Goal: Transaction & Acquisition: Purchase product/service

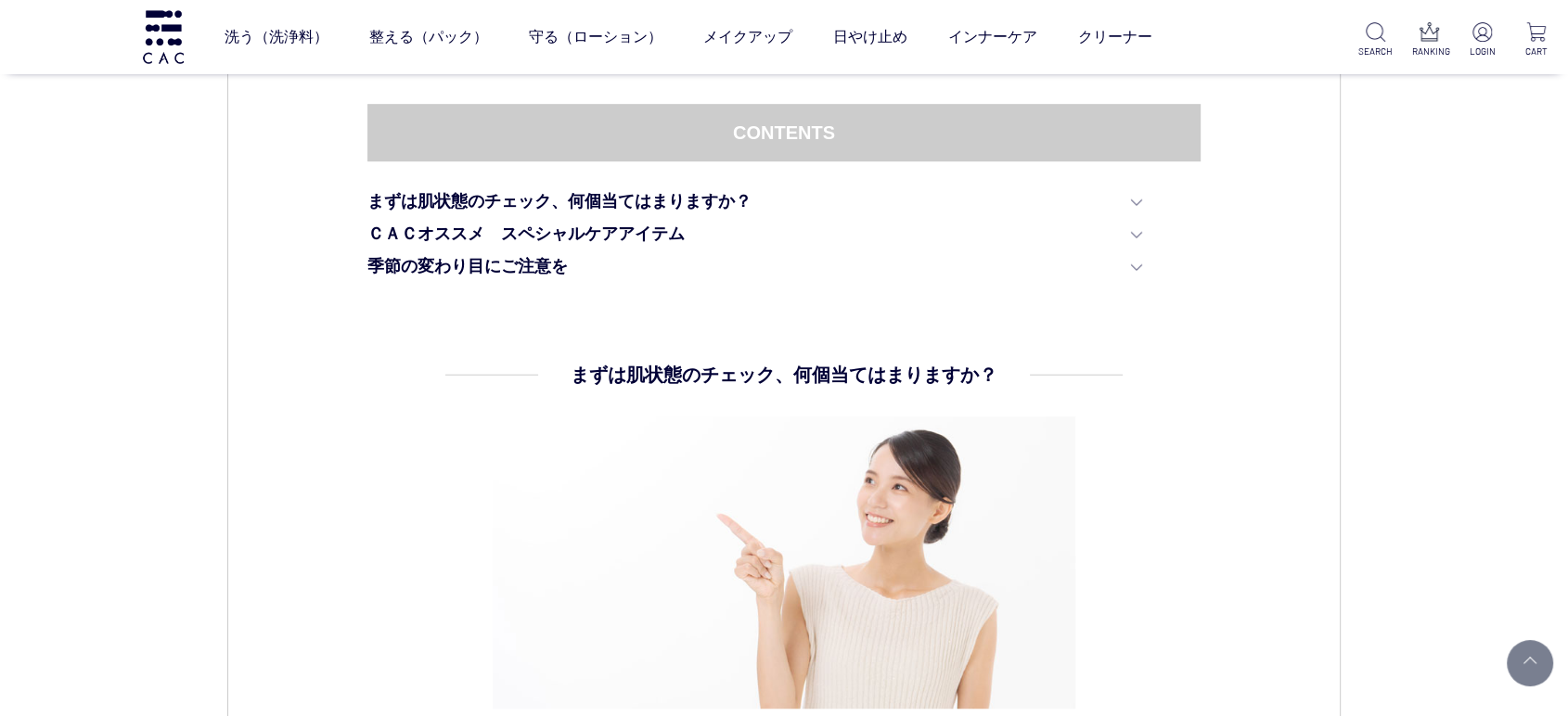
scroll to position [1442, 0]
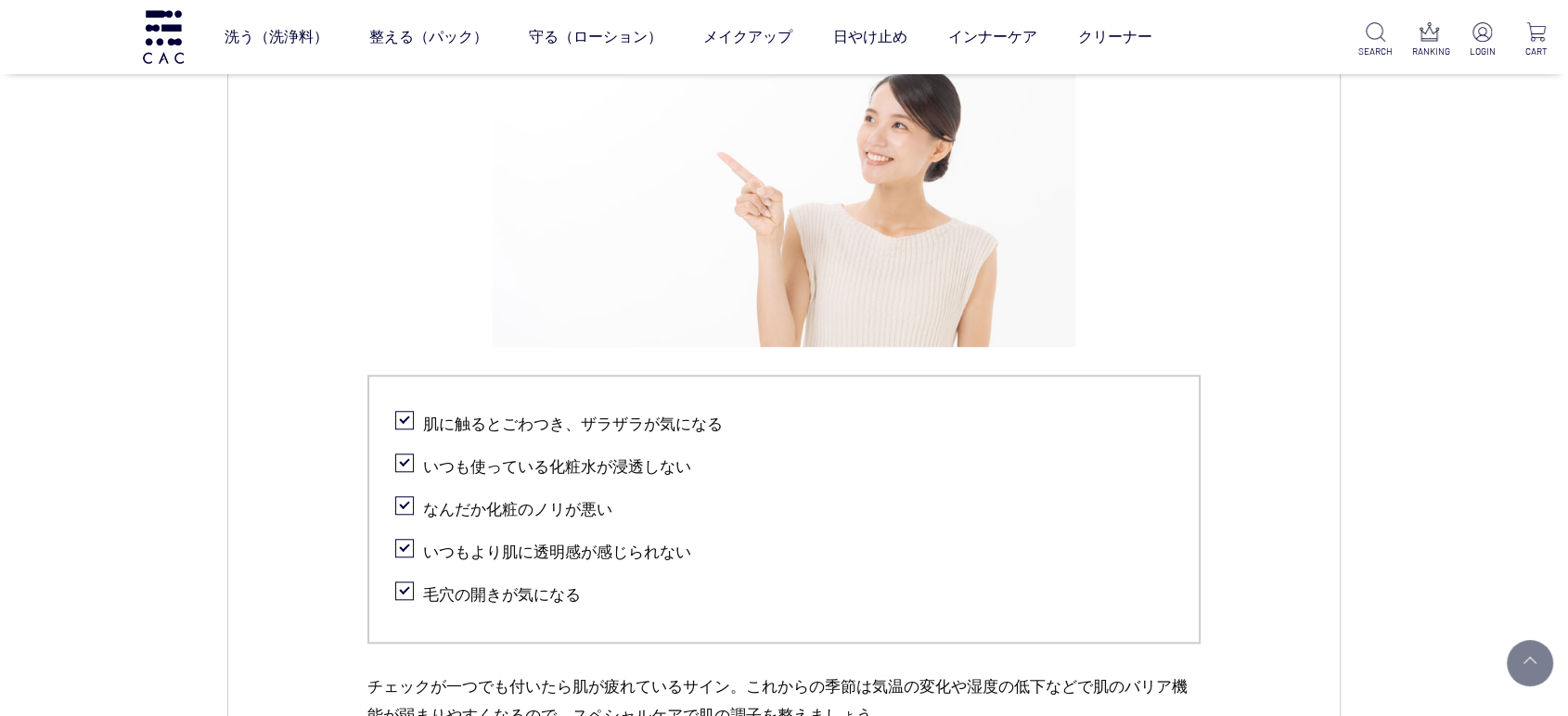
click at [17, 492] on div "CAC コラム スキンケア 2024.09.12 vol.25 夏のダメージを受けた肌にスペシャルアイテムで集中ケアを 夏は紫外線対策をしっかり行っているつも…" at bounding box center [784, 600] width 1568 height 4003
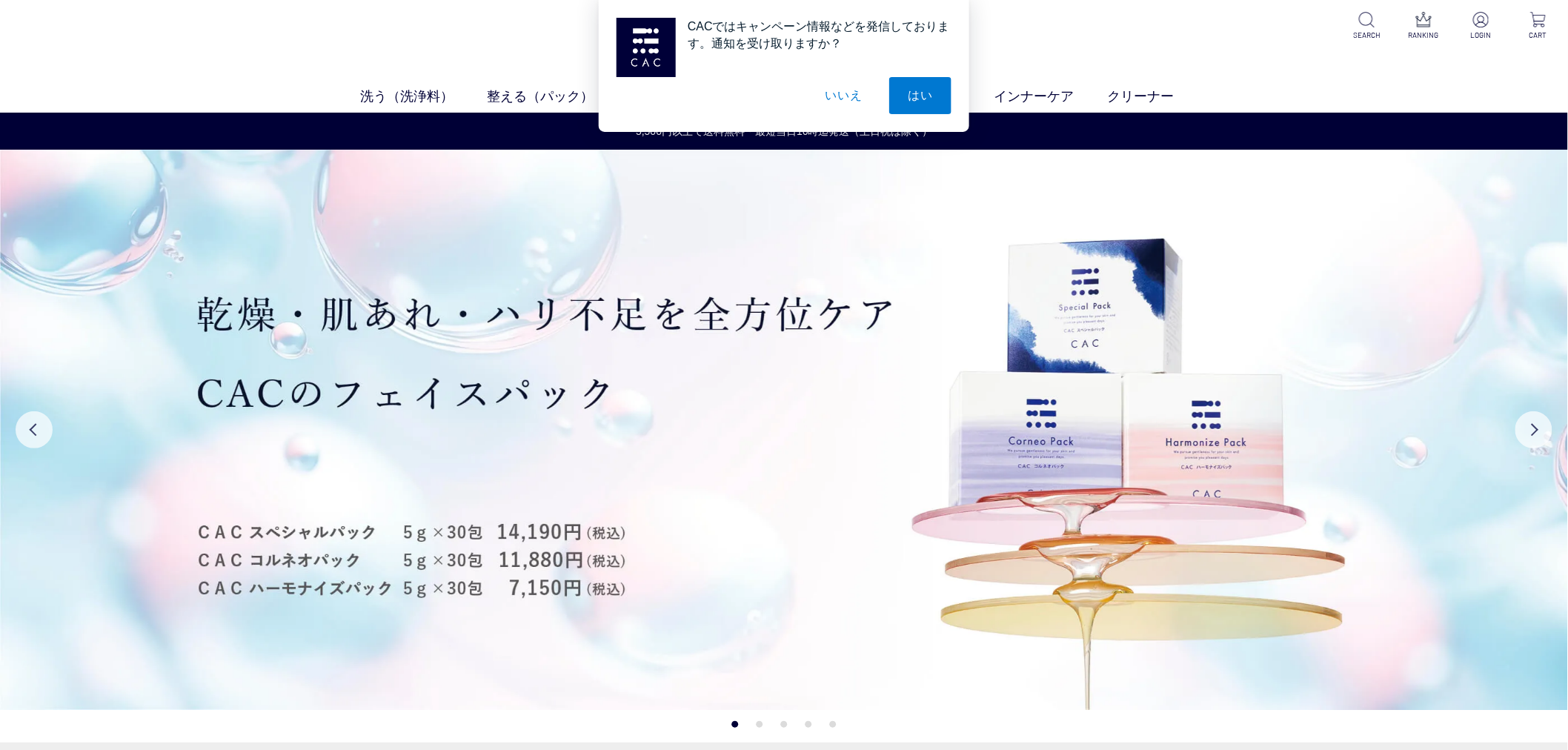
click at [819, 86] on button "いいえ" at bounding box center [843, 95] width 74 height 37
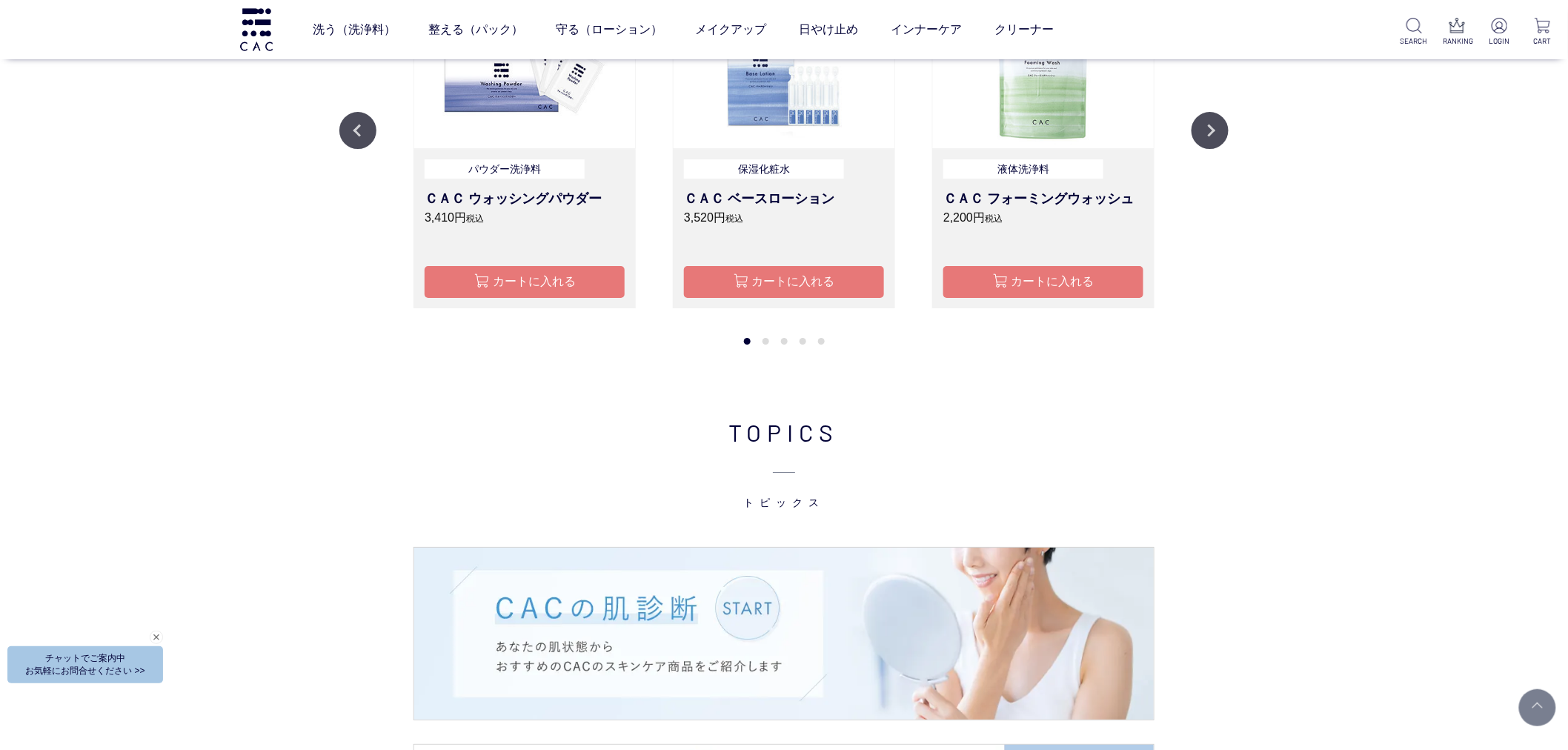
scroll to position [1893, 0]
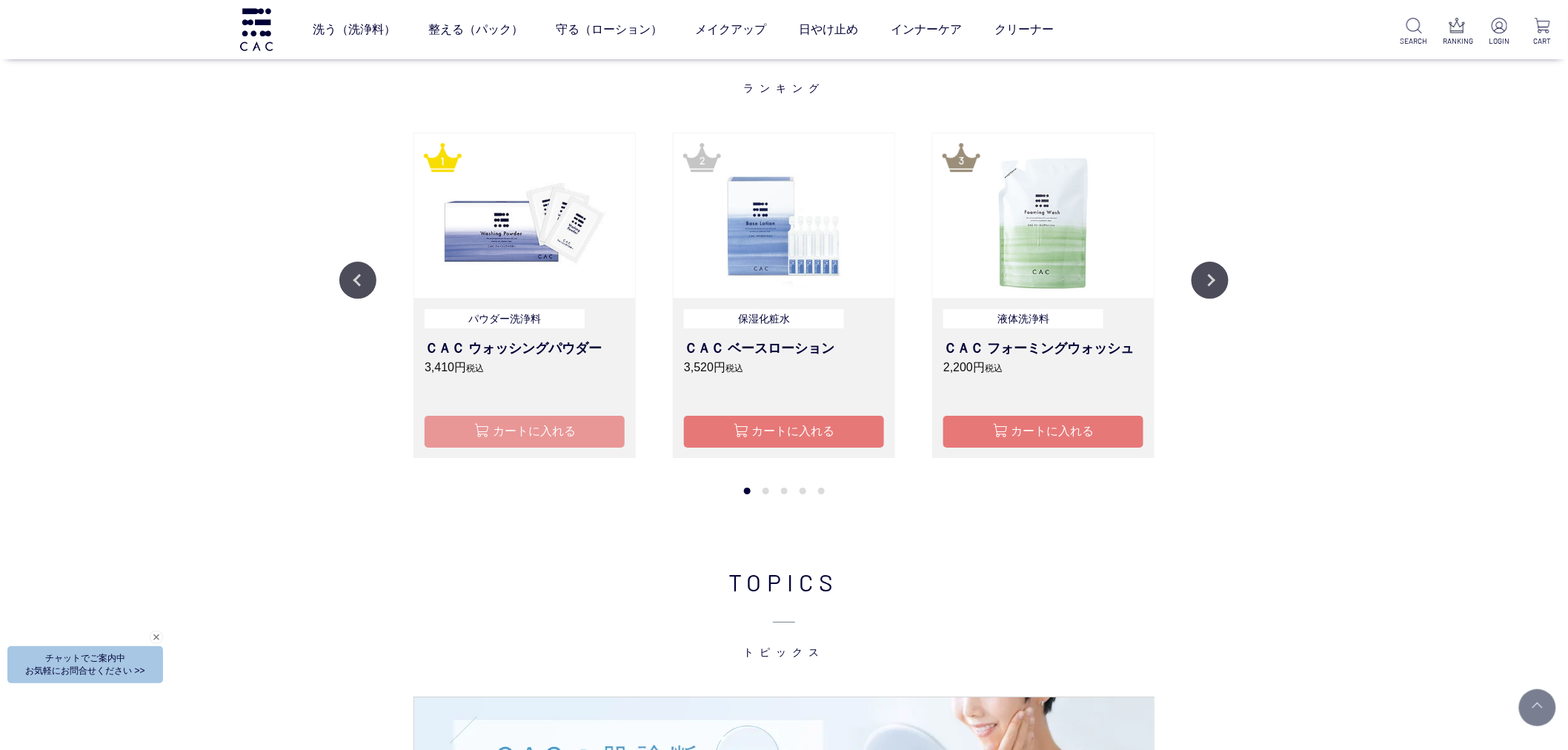
click at [547, 432] on button "カートに入れる" at bounding box center [525, 431] width 200 height 32
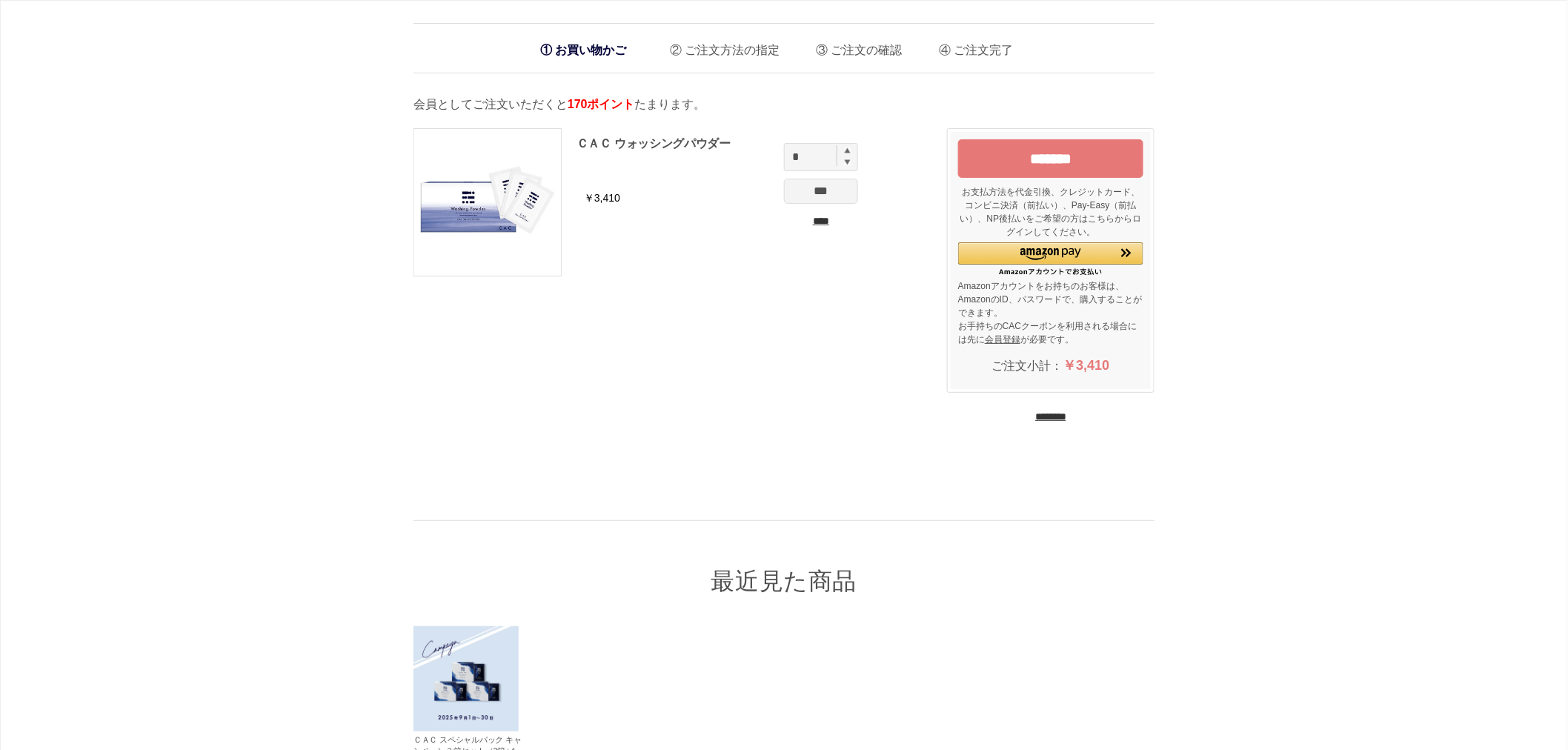
click at [1077, 161] on input "*******" at bounding box center [1051, 158] width 186 height 39
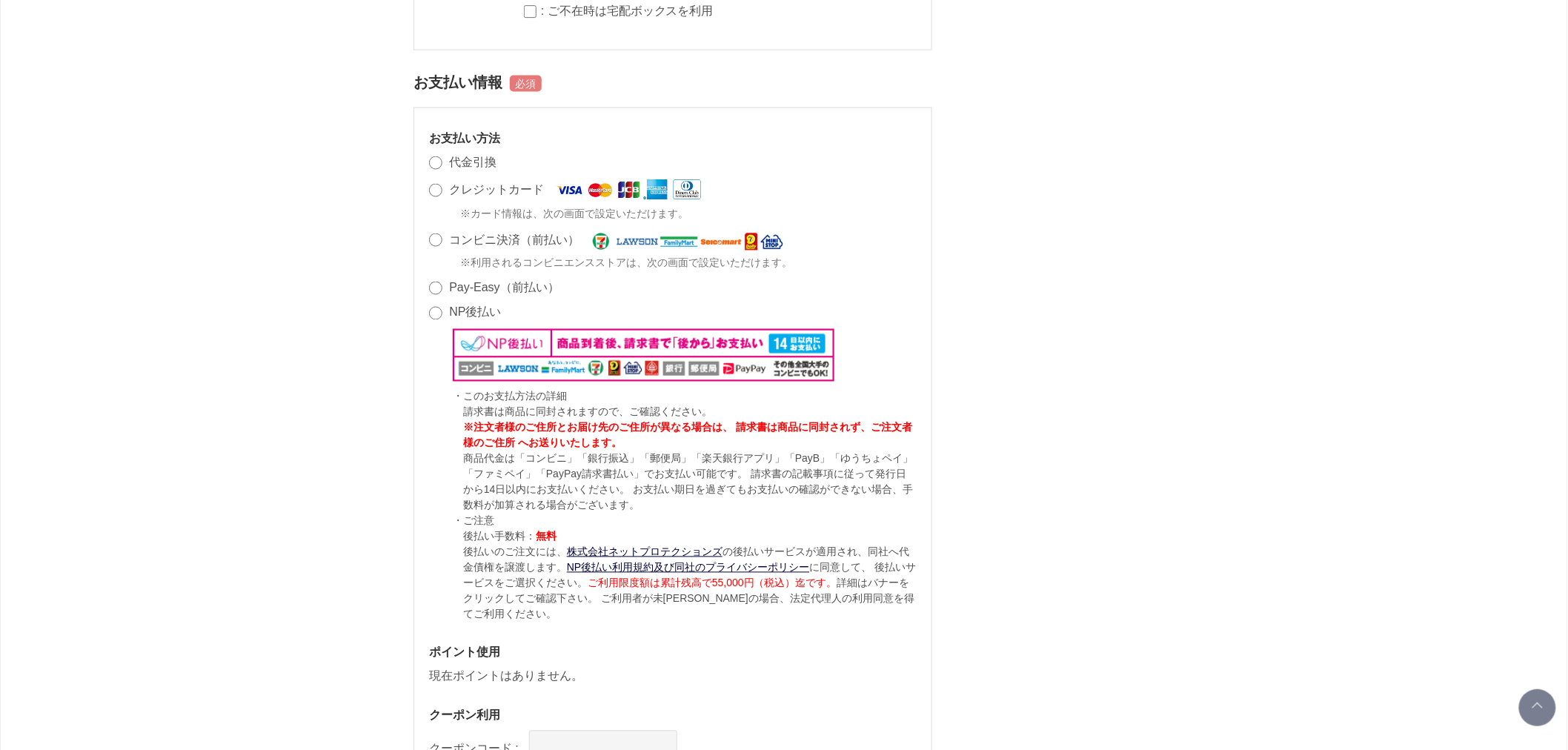
scroll to position [867, 0]
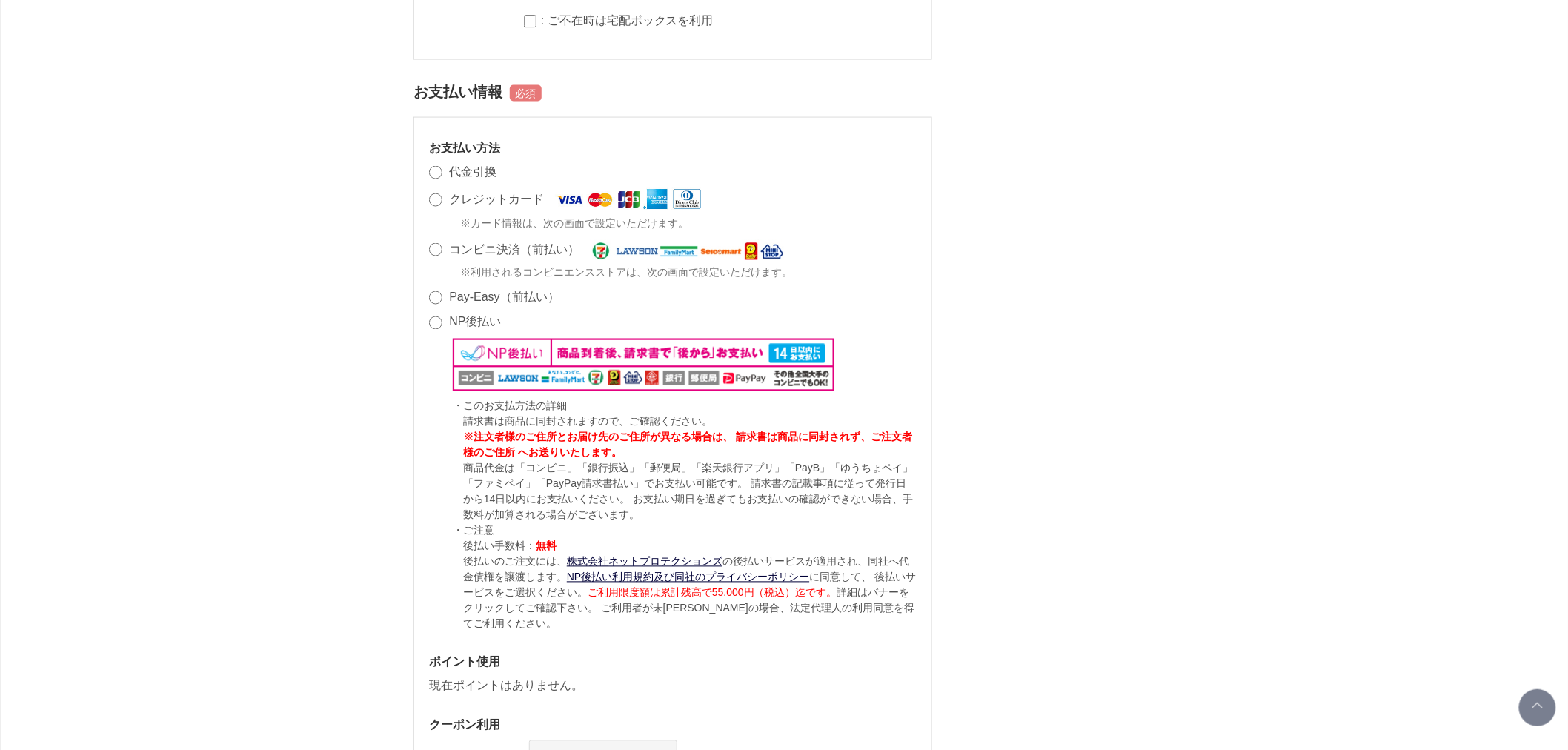
drag, startPoint x: 434, startPoint y: 166, endPoint x: 654, endPoint y: 199, distance: 222.5
click at [434, 166] on li "代金引換" at bounding box center [673, 172] width 488 height 18
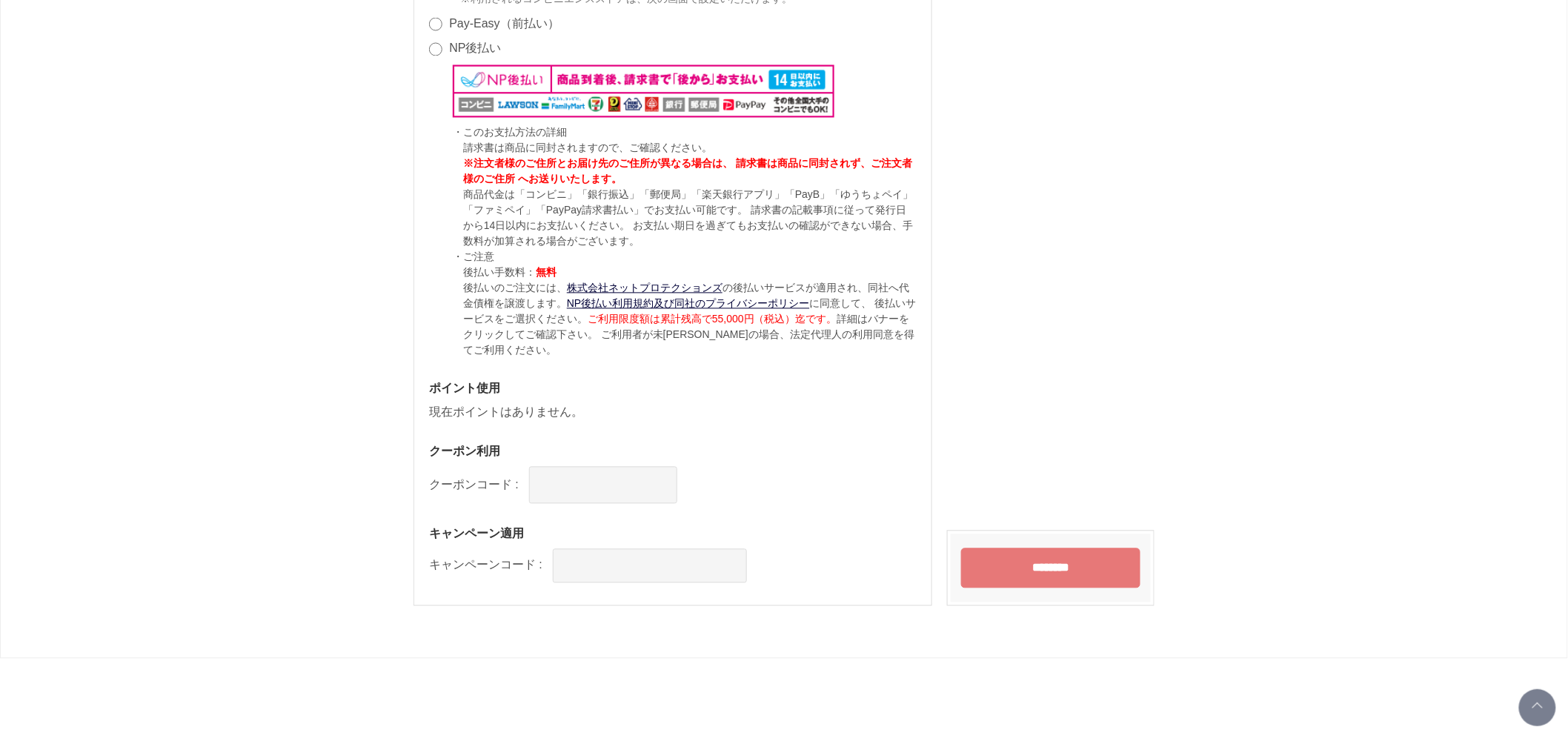
scroll to position [1196, 0]
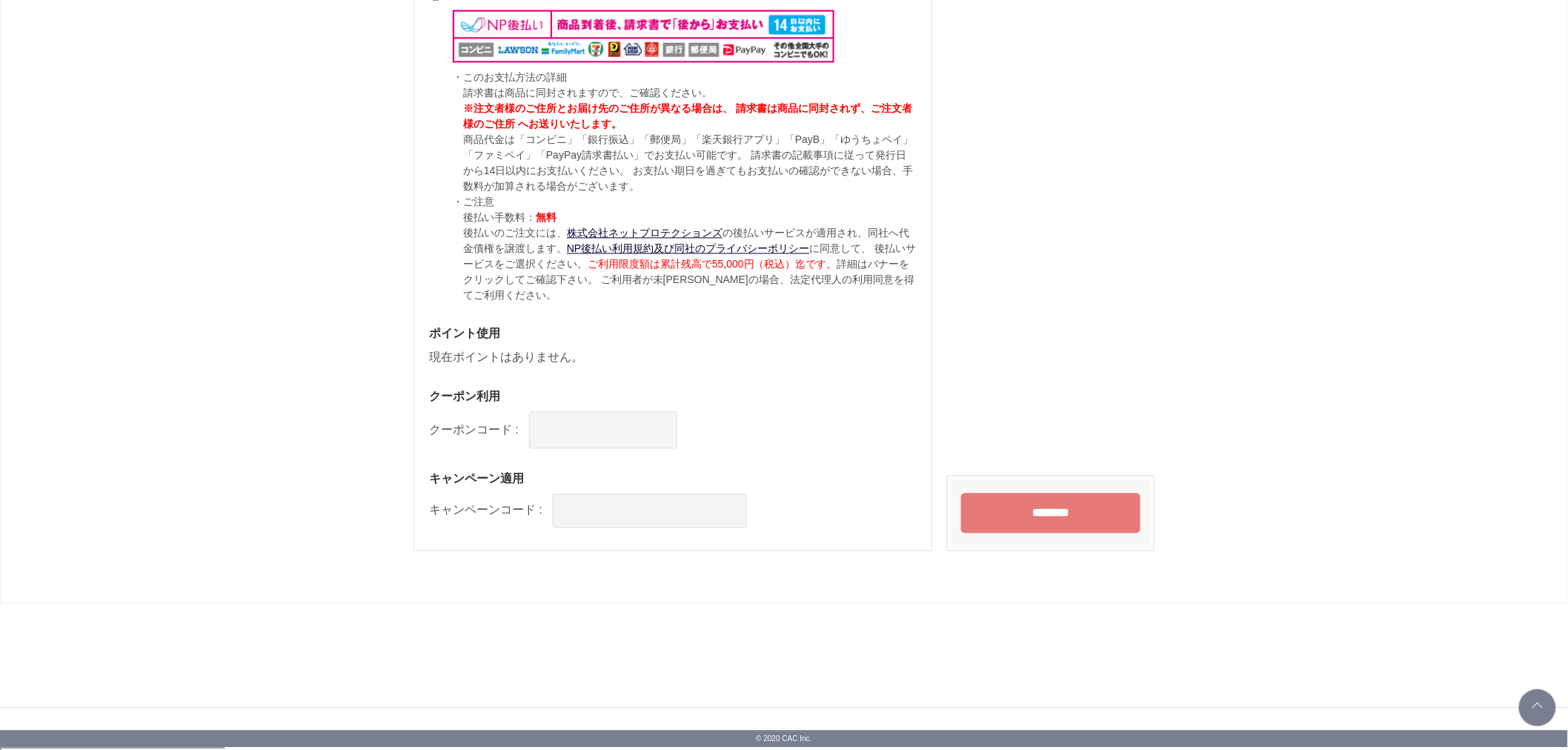
click at [1078, 509] on input "********" at bounding box center [1051, 513] width 179 height 40
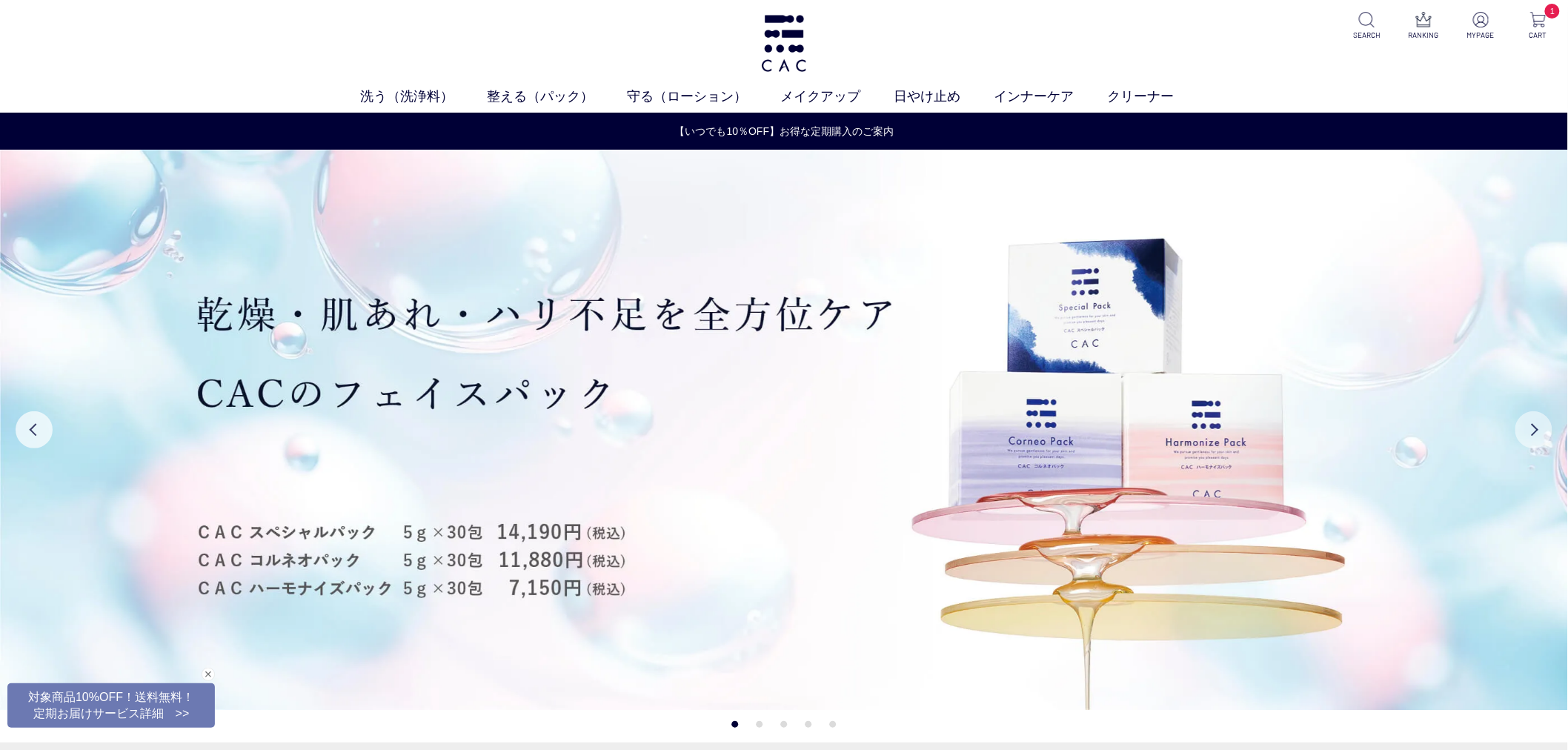
click at [1542, 426] on button "Next" at bounding box center [1534, 430] width 37 height 37
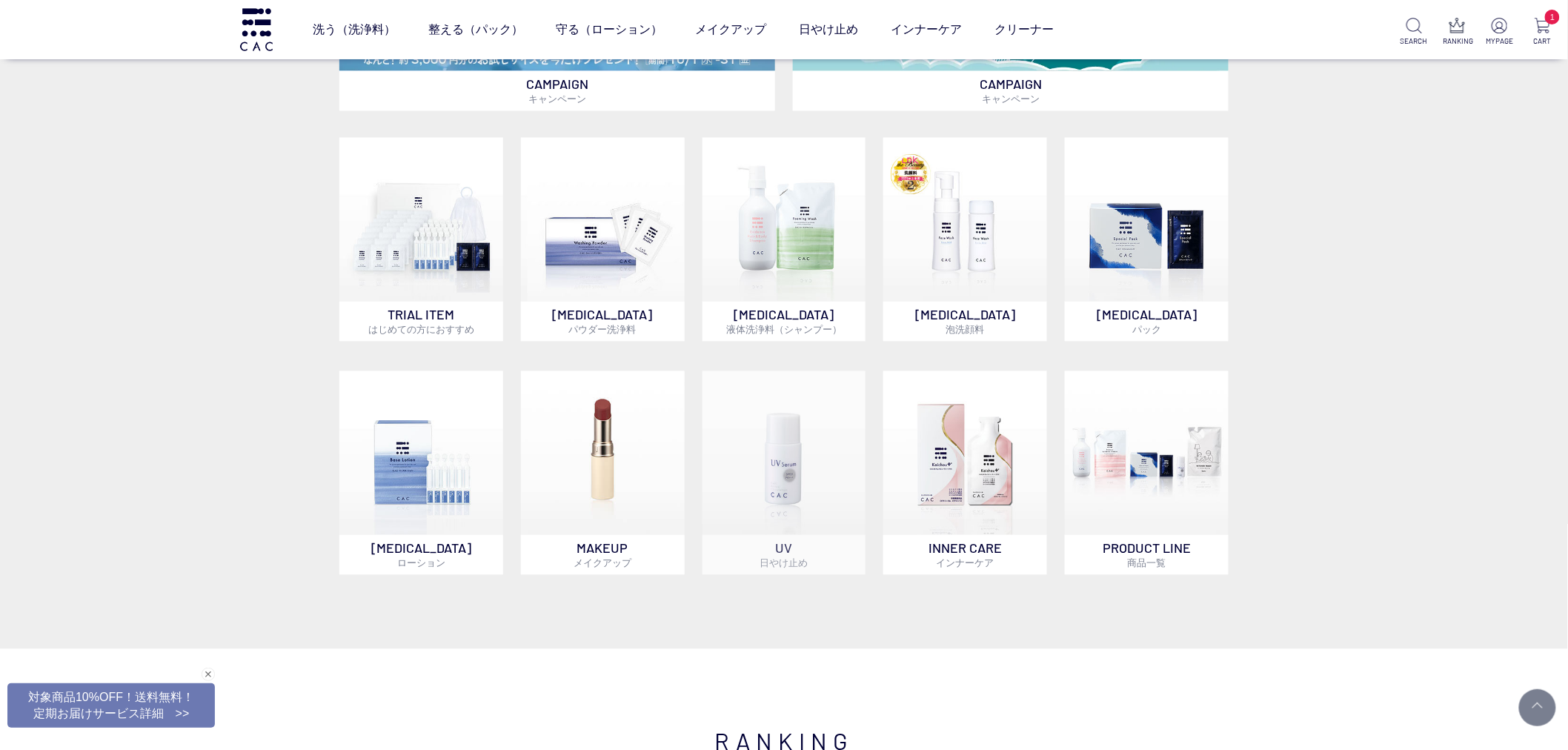
scroll to position [1152, 0]
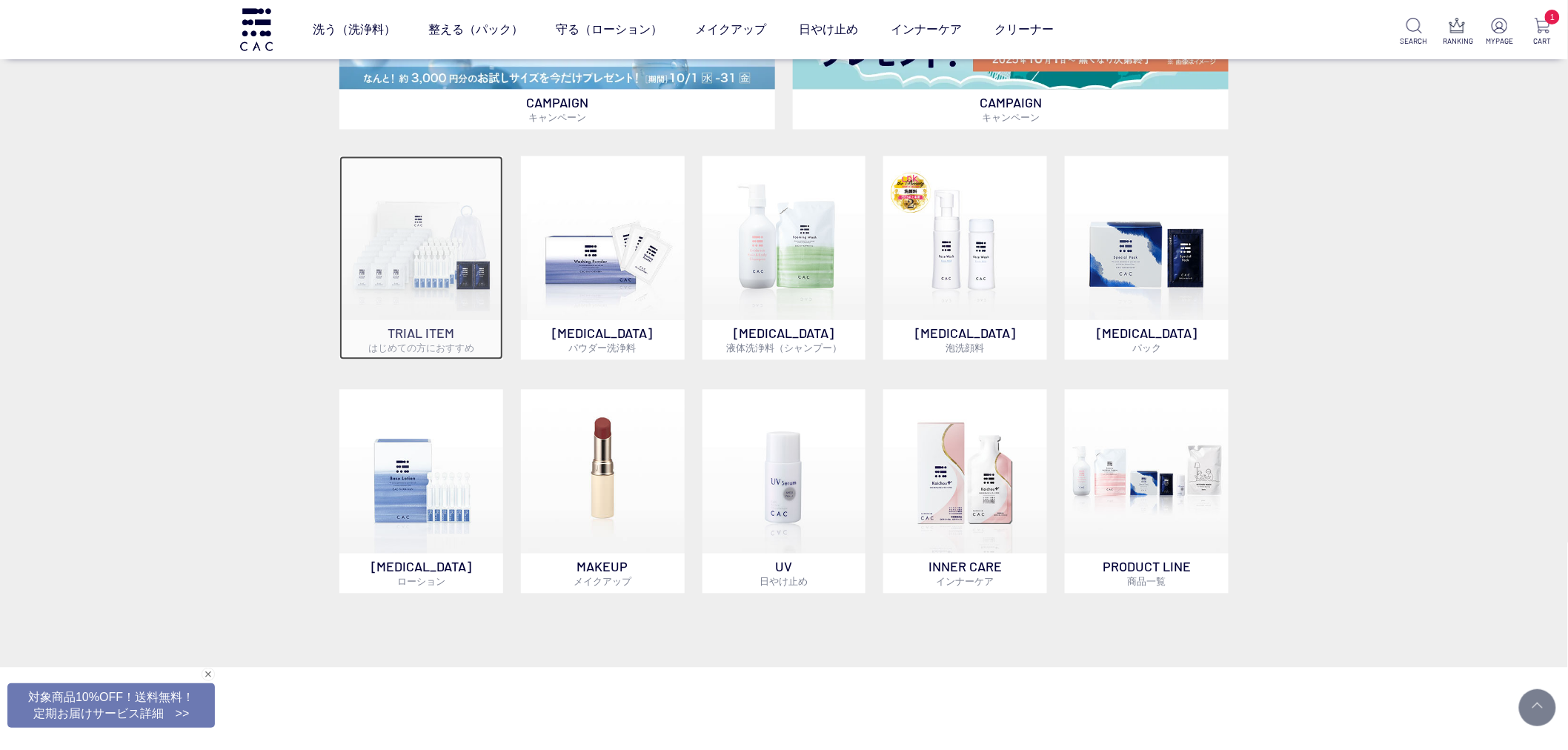
click at [395, 325] on p "TRIAL ITEM はじめての方におすすめ" at bounding box center [421, 340] width 164 height 40
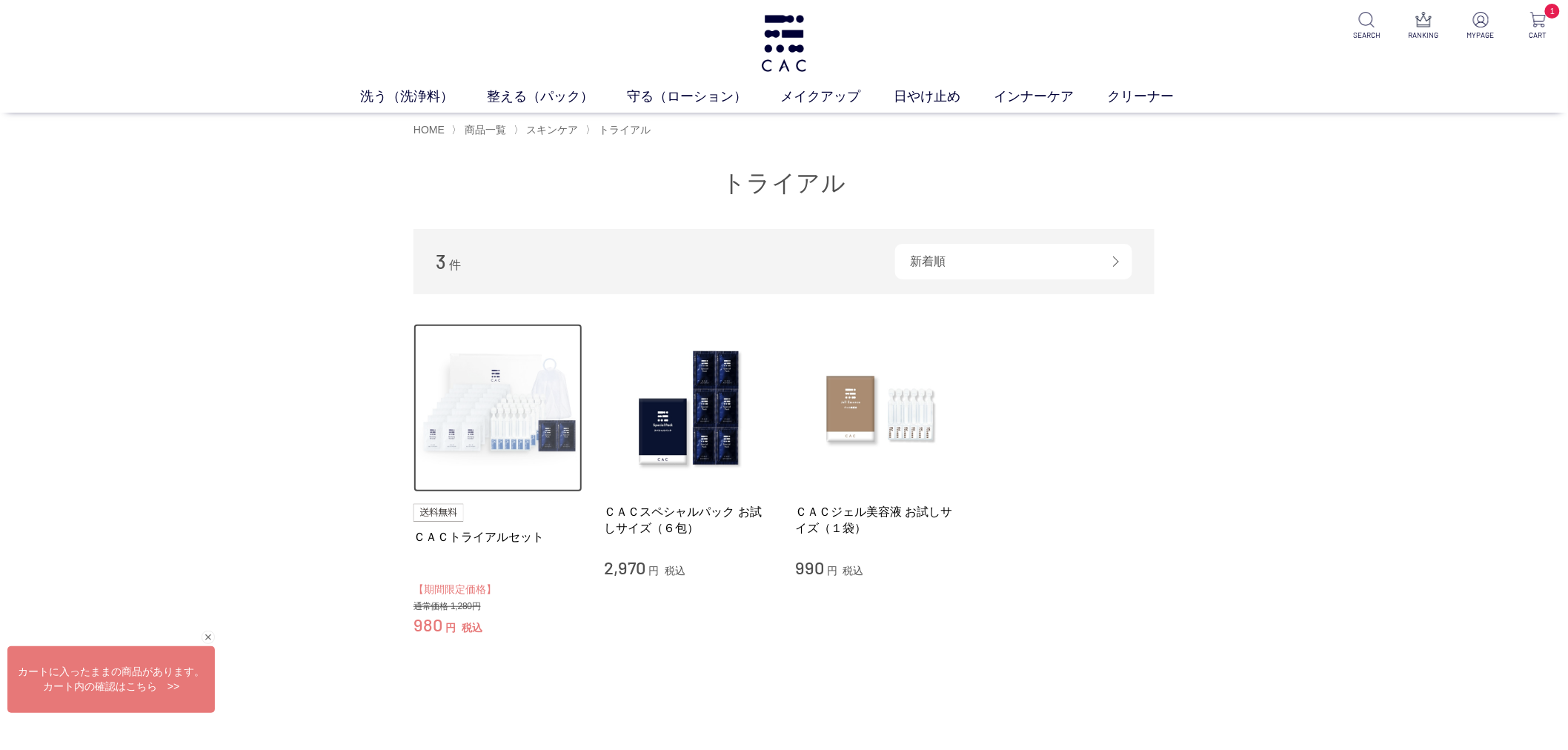
click at [519, 416] on img at bounding box center [498, 408] width 169 height 169
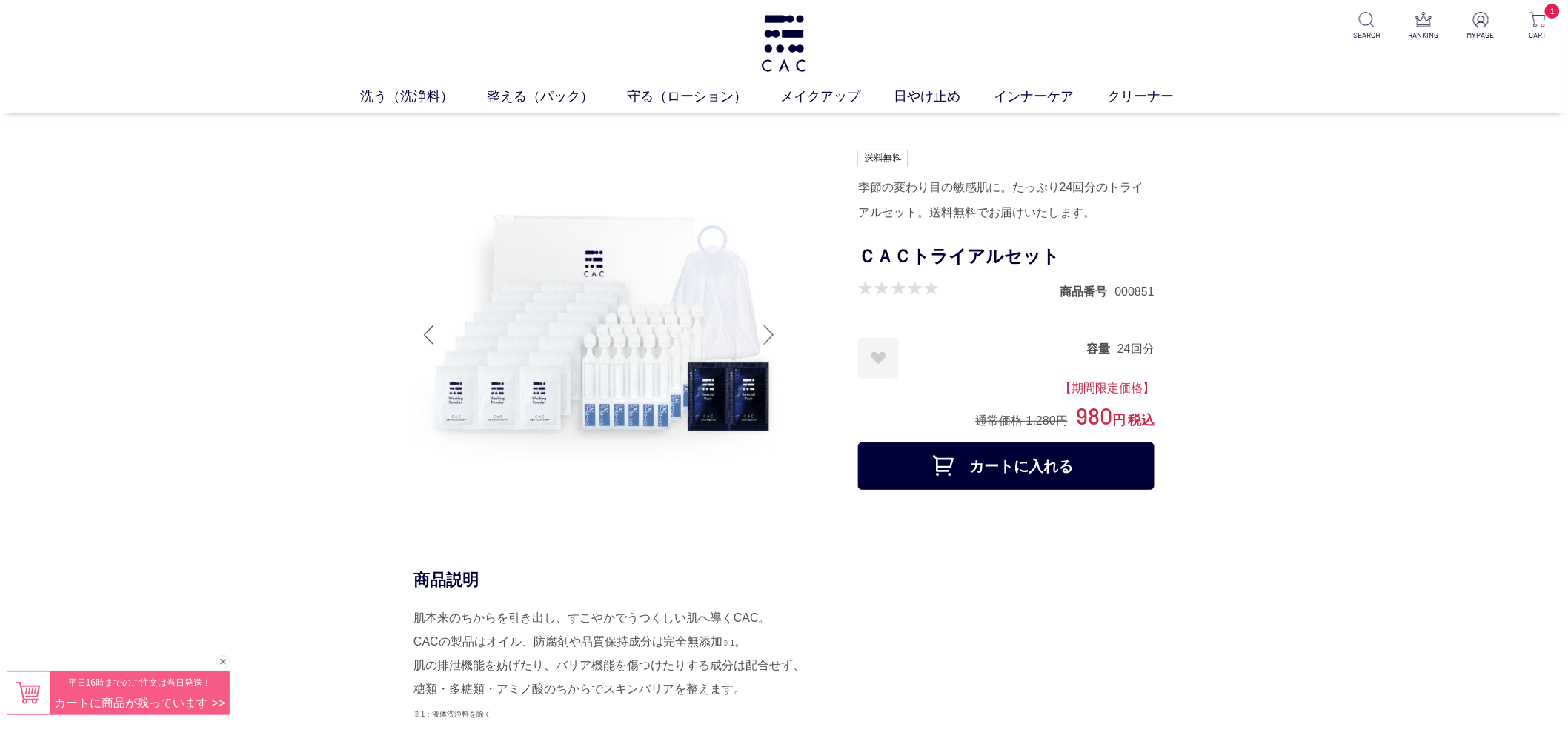
drag, startPoint x: 749, startPoint y: 541, endPoint x: 650, endPoint y: 580, distance: 106.4
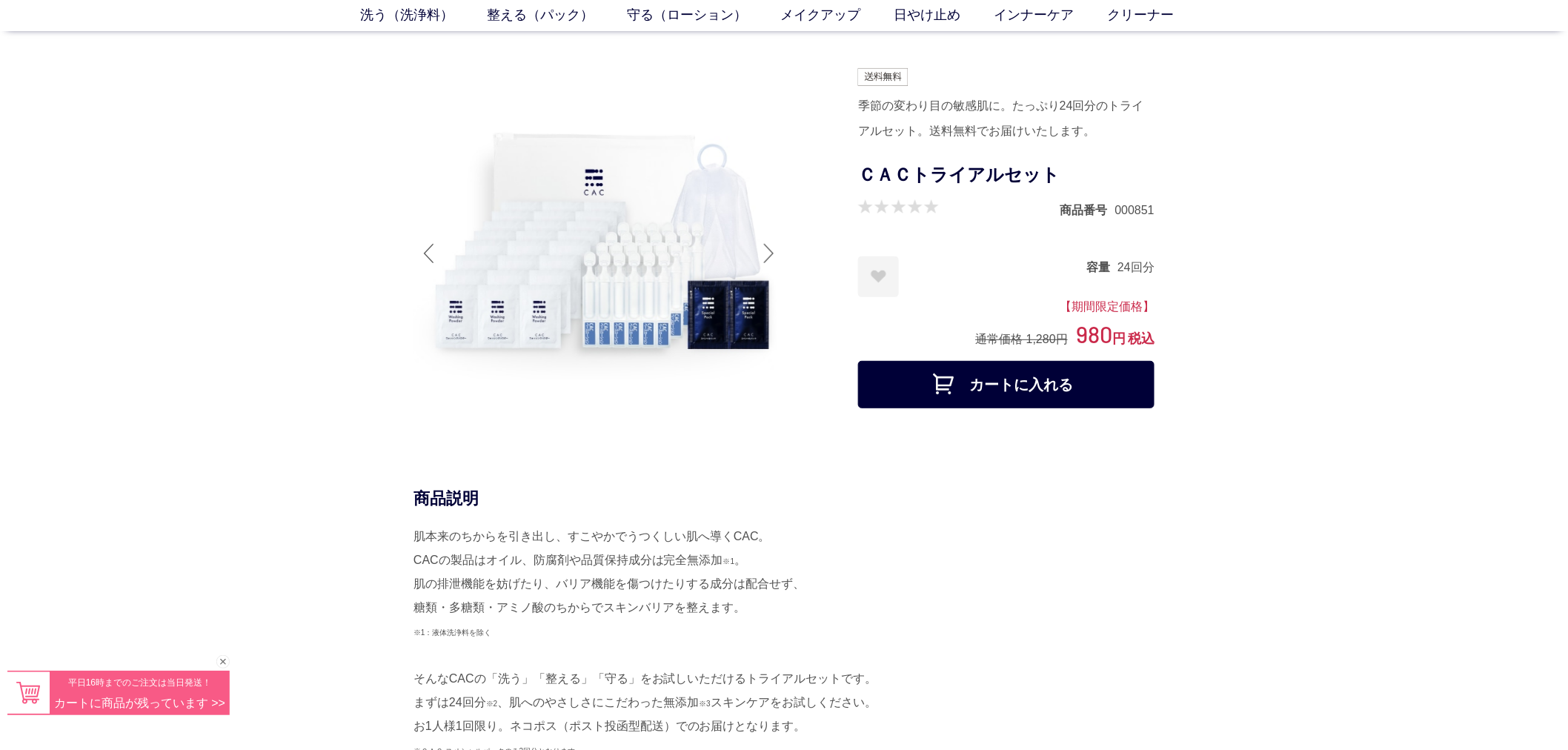
scroll to position [82, 0]
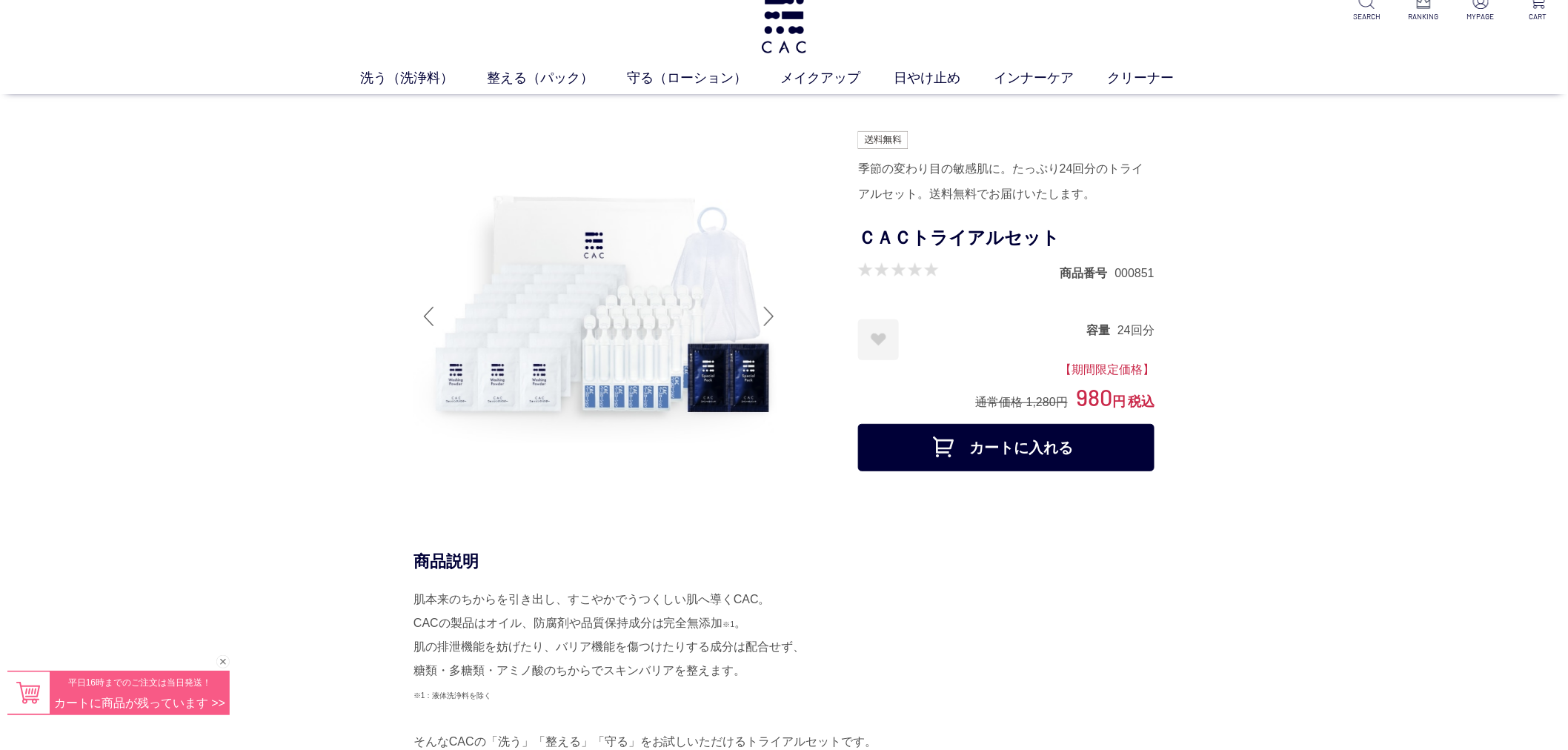
scroll to position [0, 0]
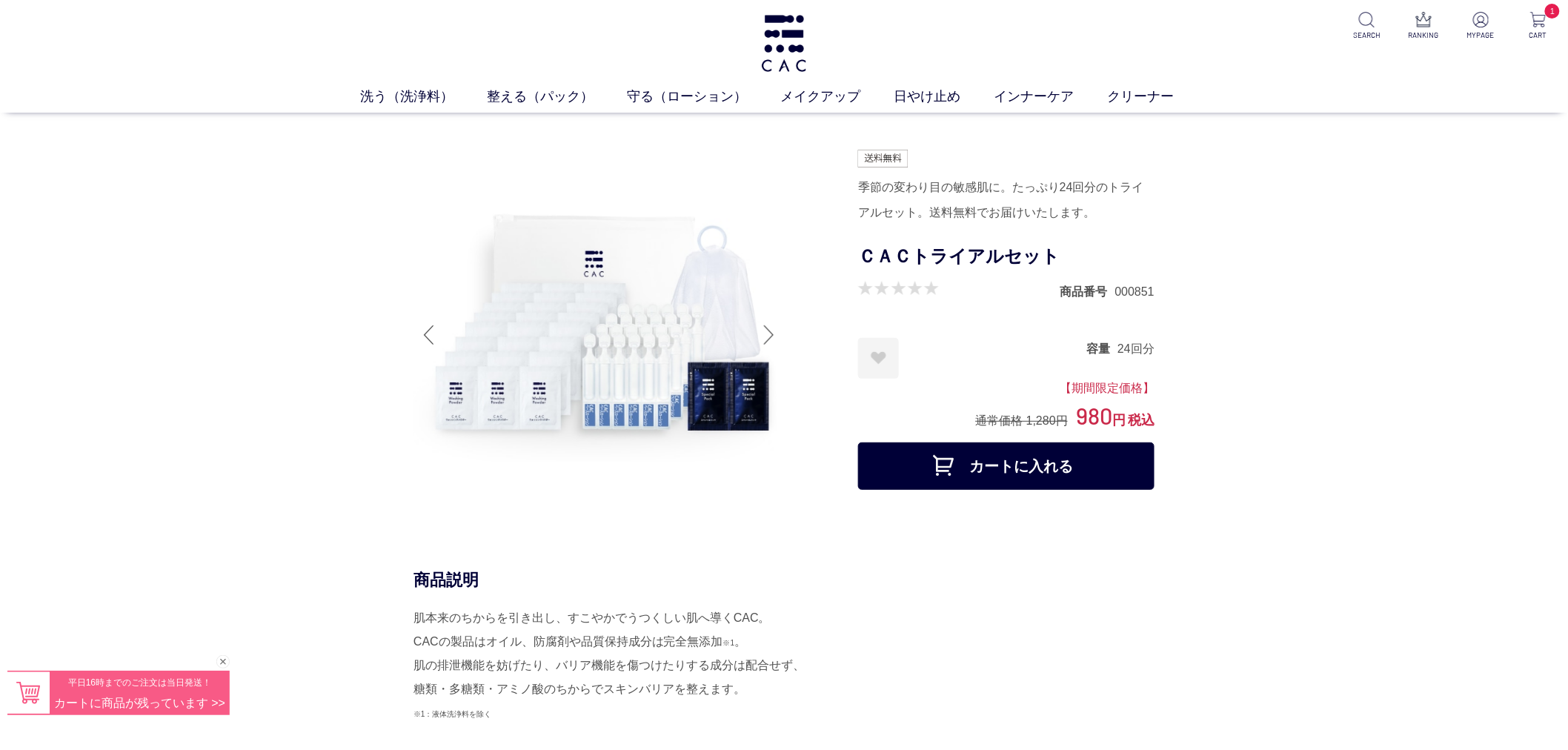
drag, startPoint x: 23, startPoint y: 387, endPoint x: 64, endPoint y: 372, distance: 43.7
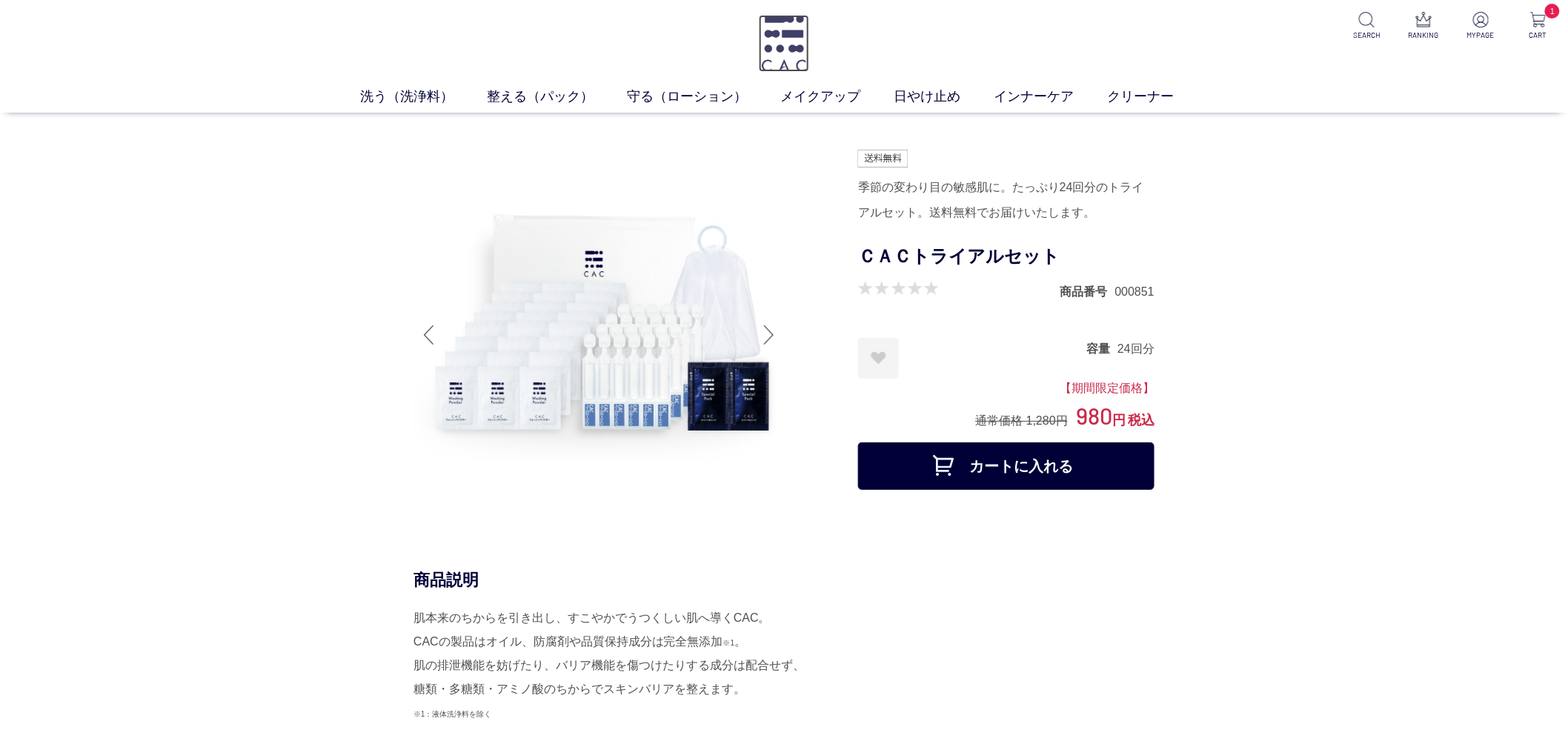
click at [806, 35] on img at bounding box center [784, 43] width 50 height 57
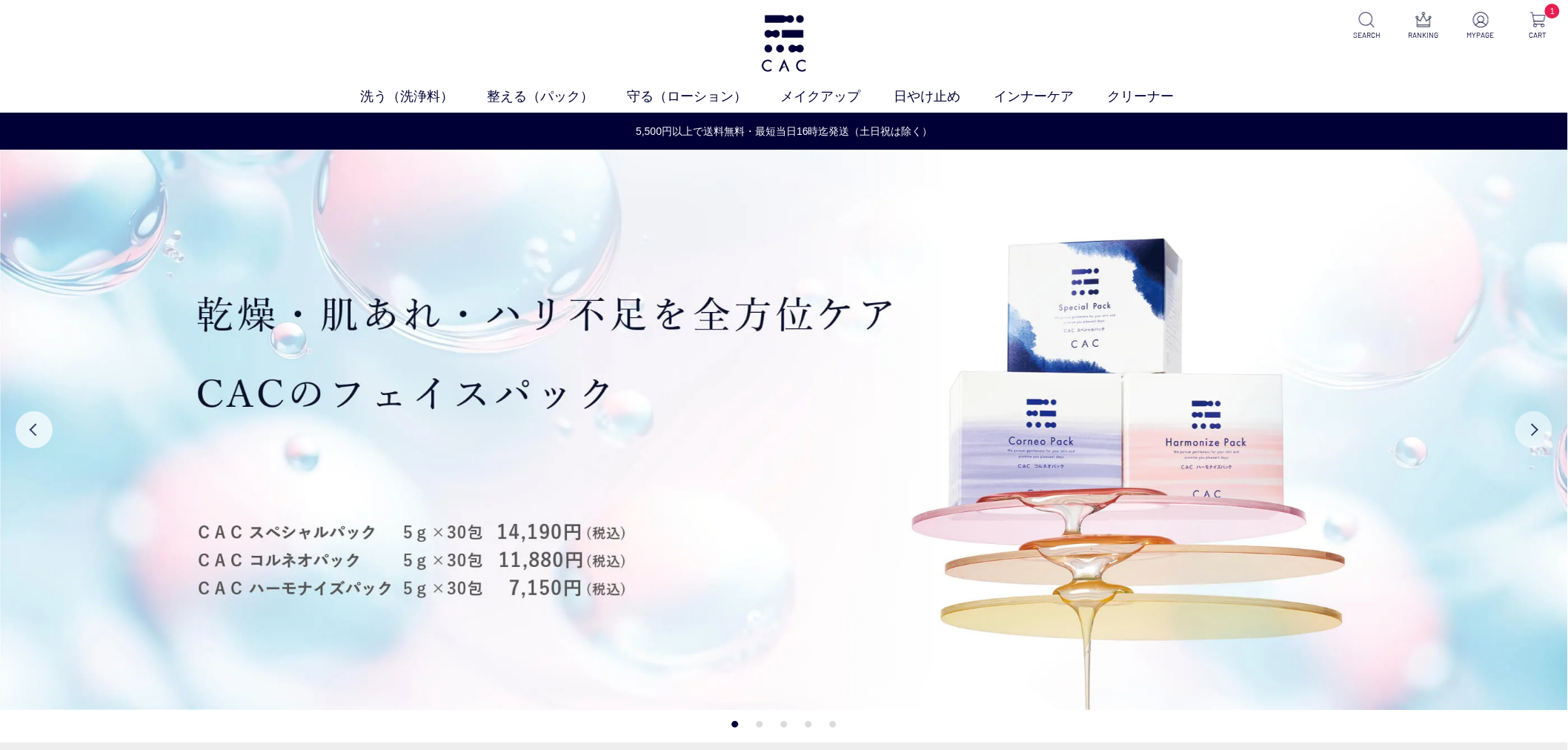
click at [1542, 431] on button "Next" at bounding box center [1534, 430] width 37 height 37
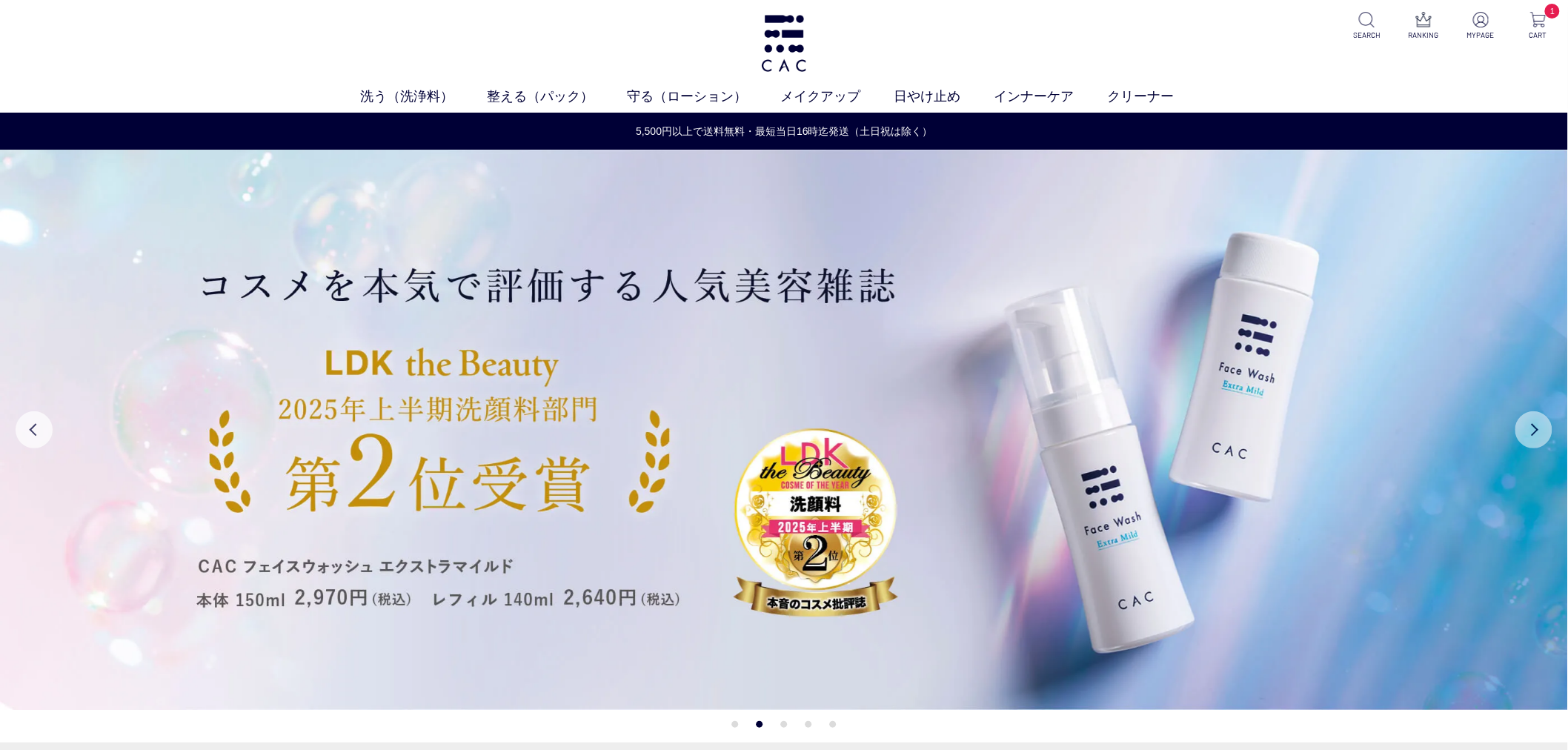
click at [1542, 431] on button "Next" at bounding box center [1534, 430] width 37 height 37
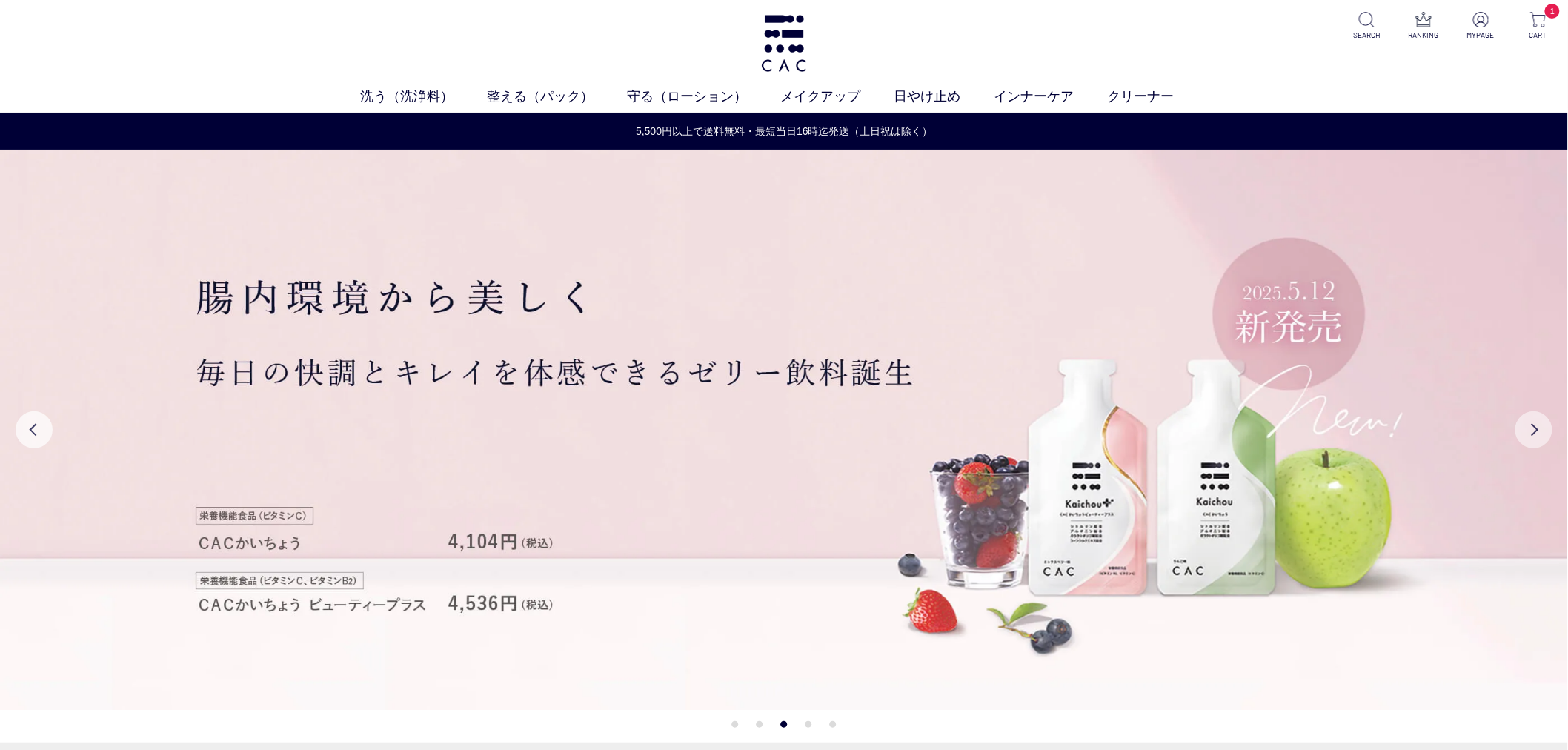
click at [1542, 431] on button "Next" at bounding box center [1534, 430] width 37 height 37
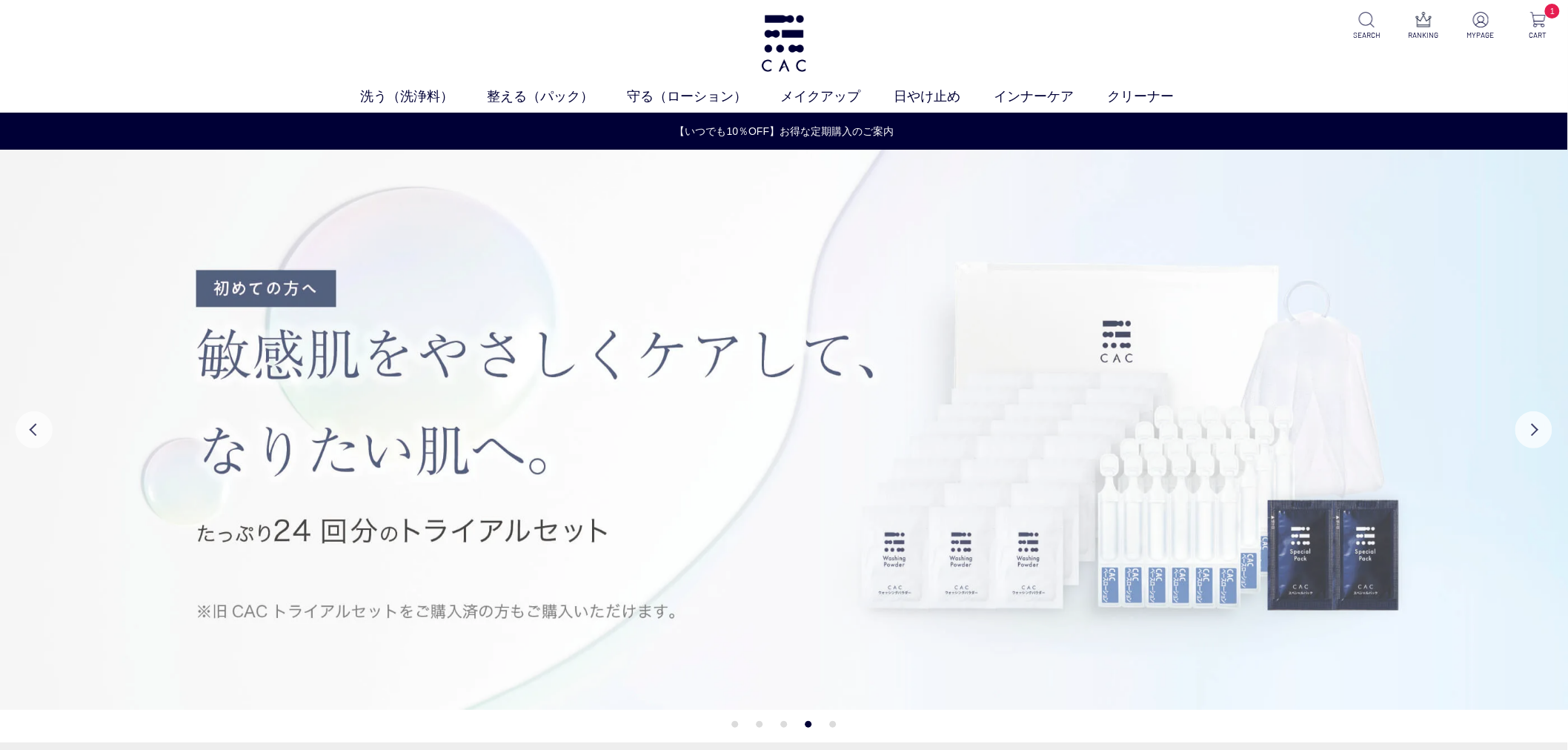
click at [939, 398] on img at bounding box center [784, 429] width 1569 height 560
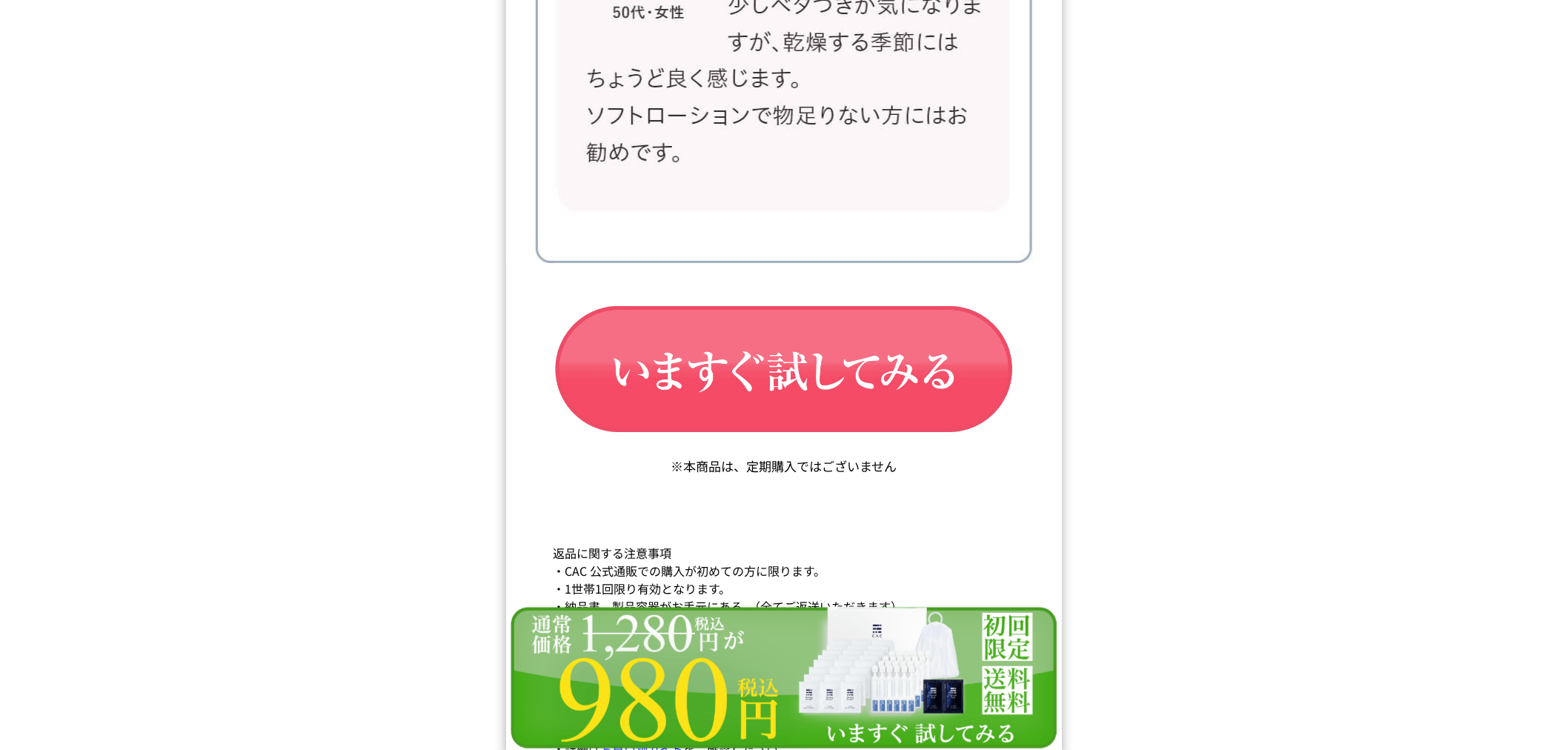
scroll to position [24994, 0]
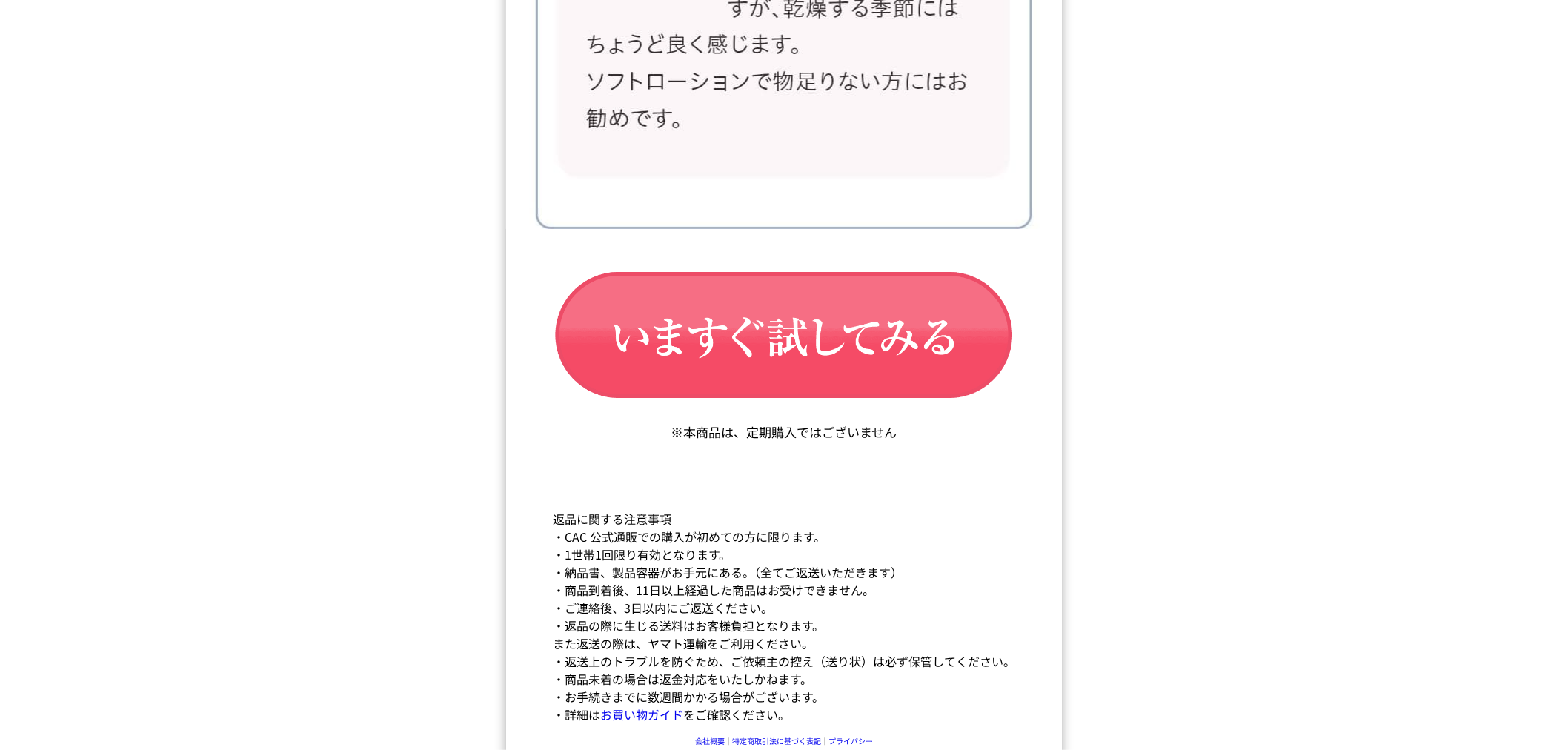
click at [826, 328] on img at bounding box center [784, 336] width 511 height 172
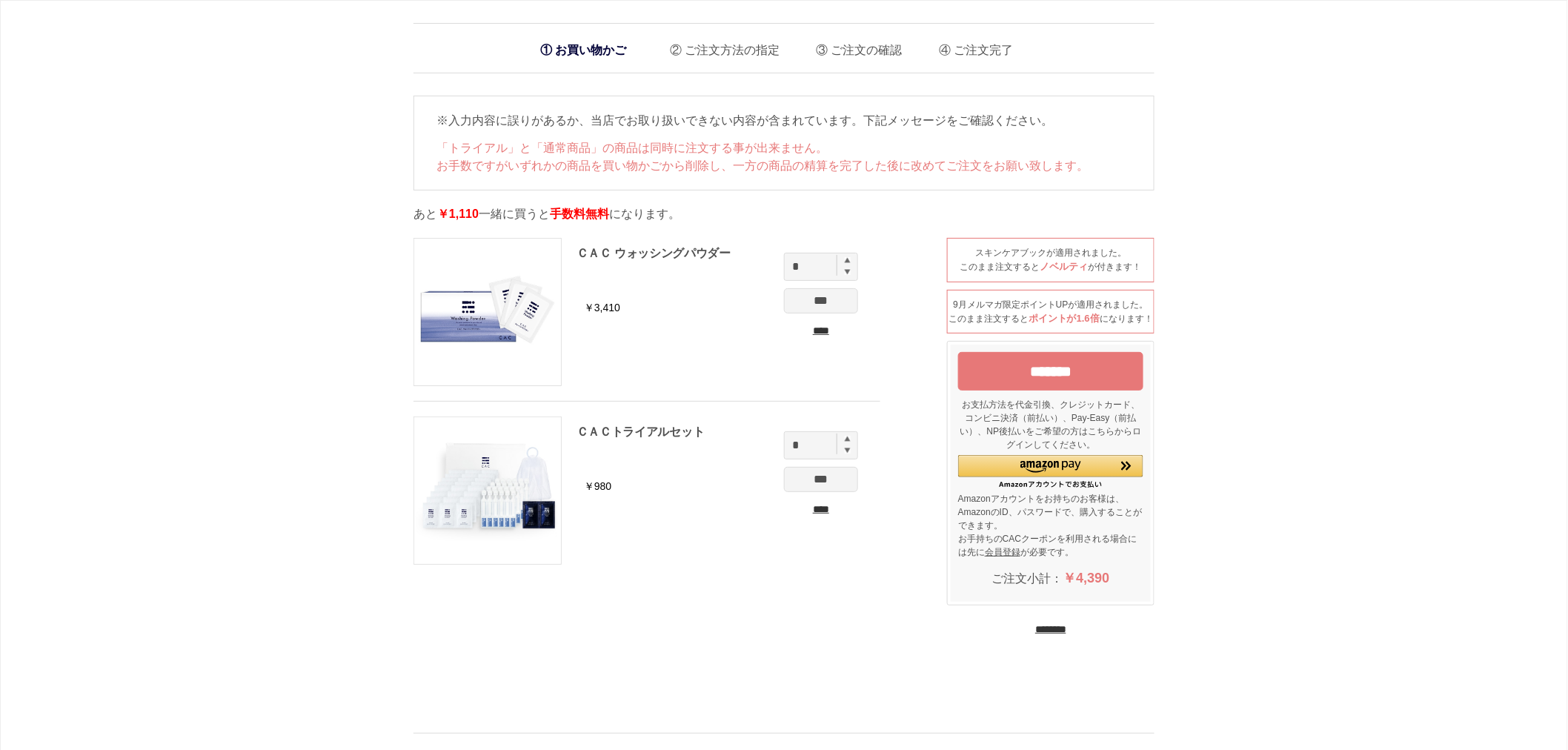
click at [808, 326] on input "****" at bounding box center [821, 331] width 74 height 16
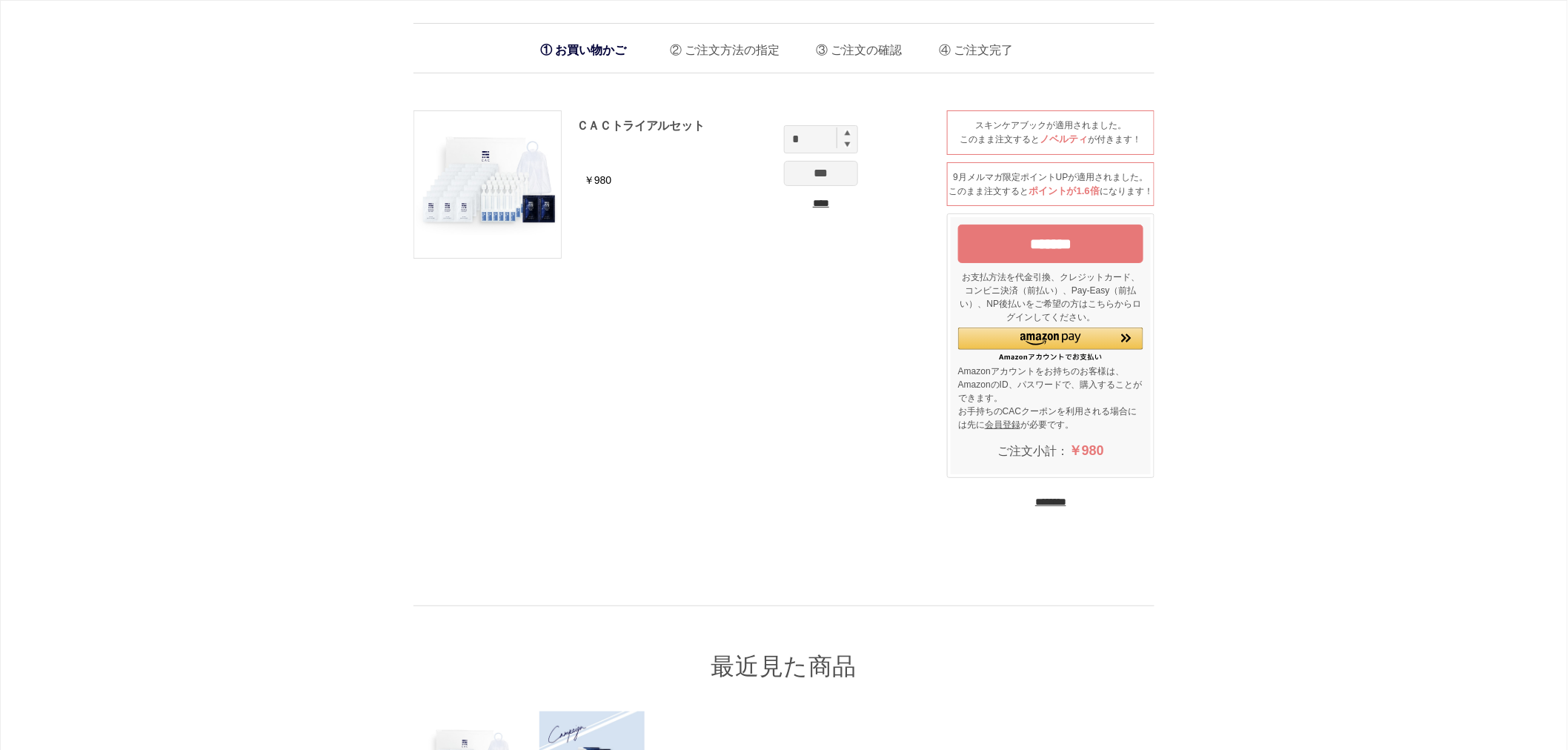
click at [209, 315] on div "お買い物かご ご注文方法の指定 ご注文の確認 ご注文完了 通信に時間がかかっています。しばらく経ってもAmazonに移動しない場合は、申し訳ございませんが他の…" at bounding box center [784, 481] width 1568 height 961
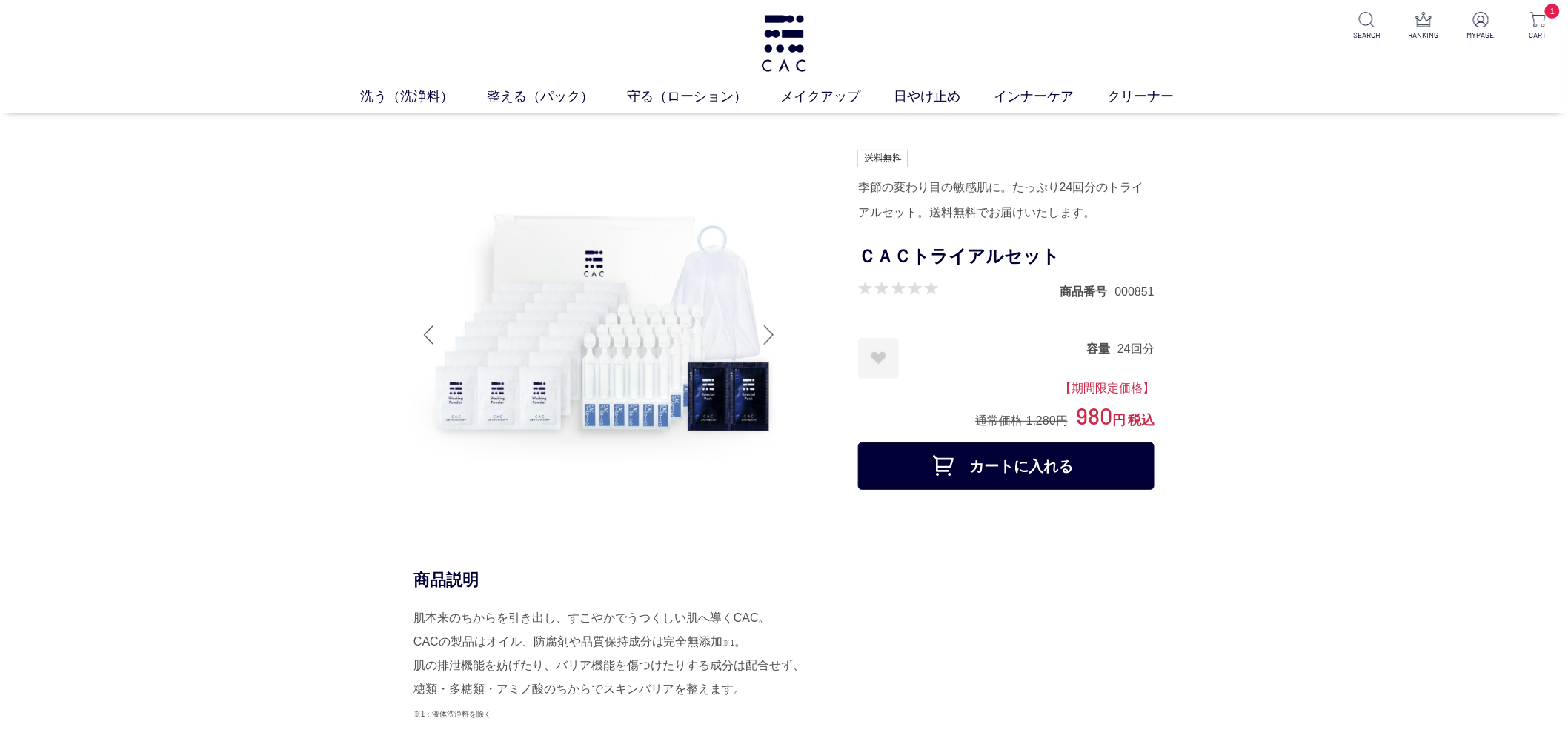
drag, startPoint x: 41, startPoint y: 523, endPoint x: 573, endPoint y: 196, distance: 624.5
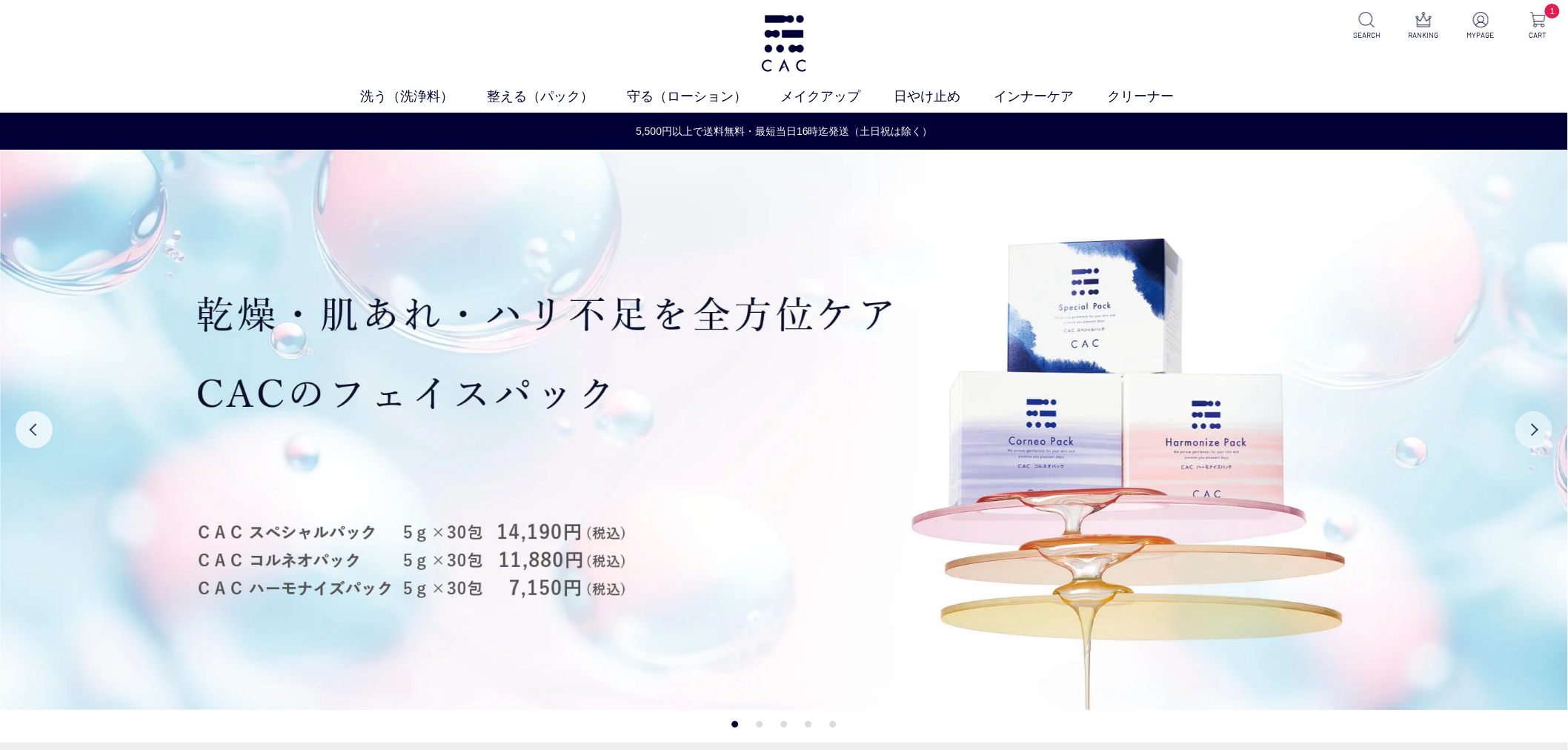
click at [1517, 429] on button "Next" at bounding box center [1534, 430] width 37 height 37
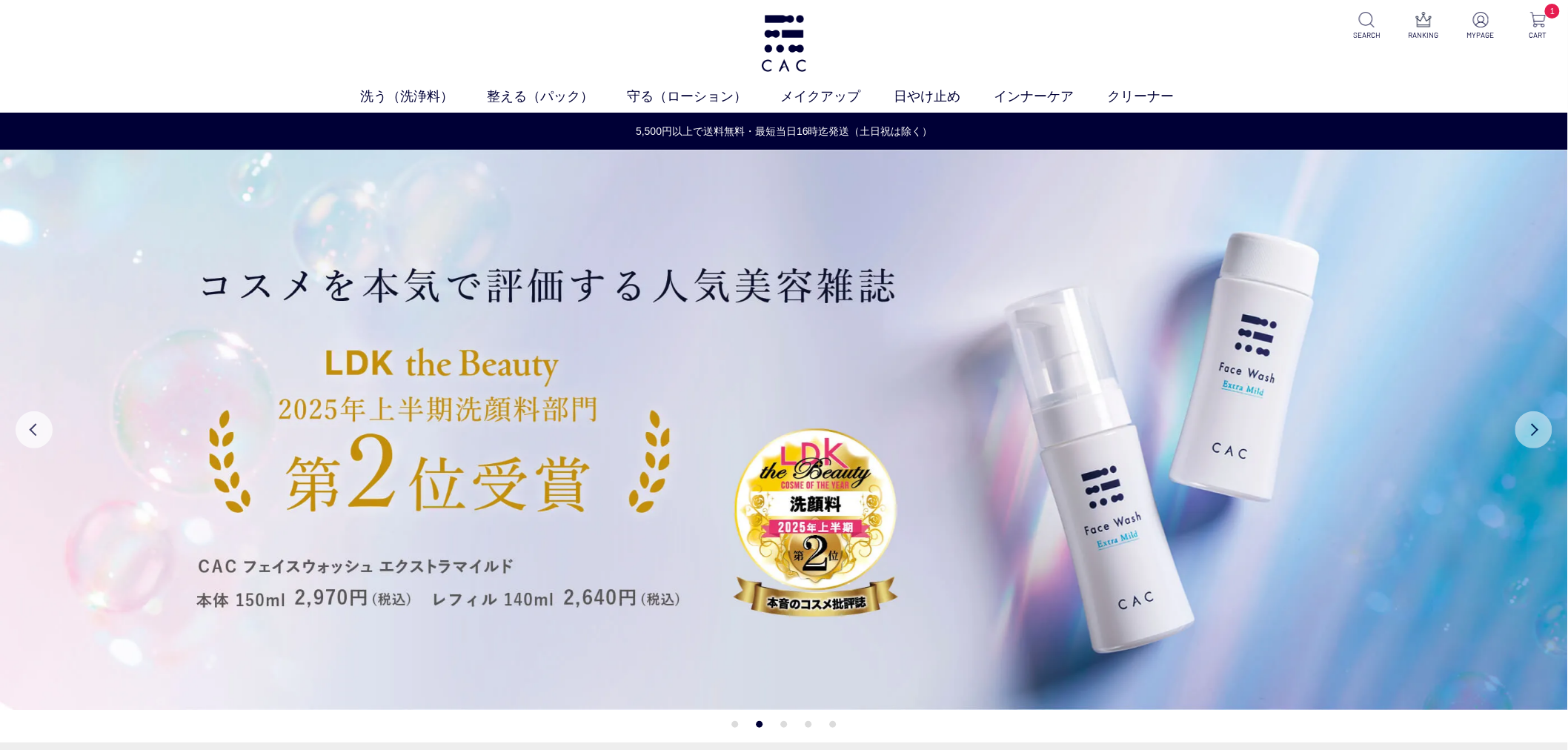
click at [1518, 429] on button "Next" at bounding box center [1534, 430] width 37 height 37
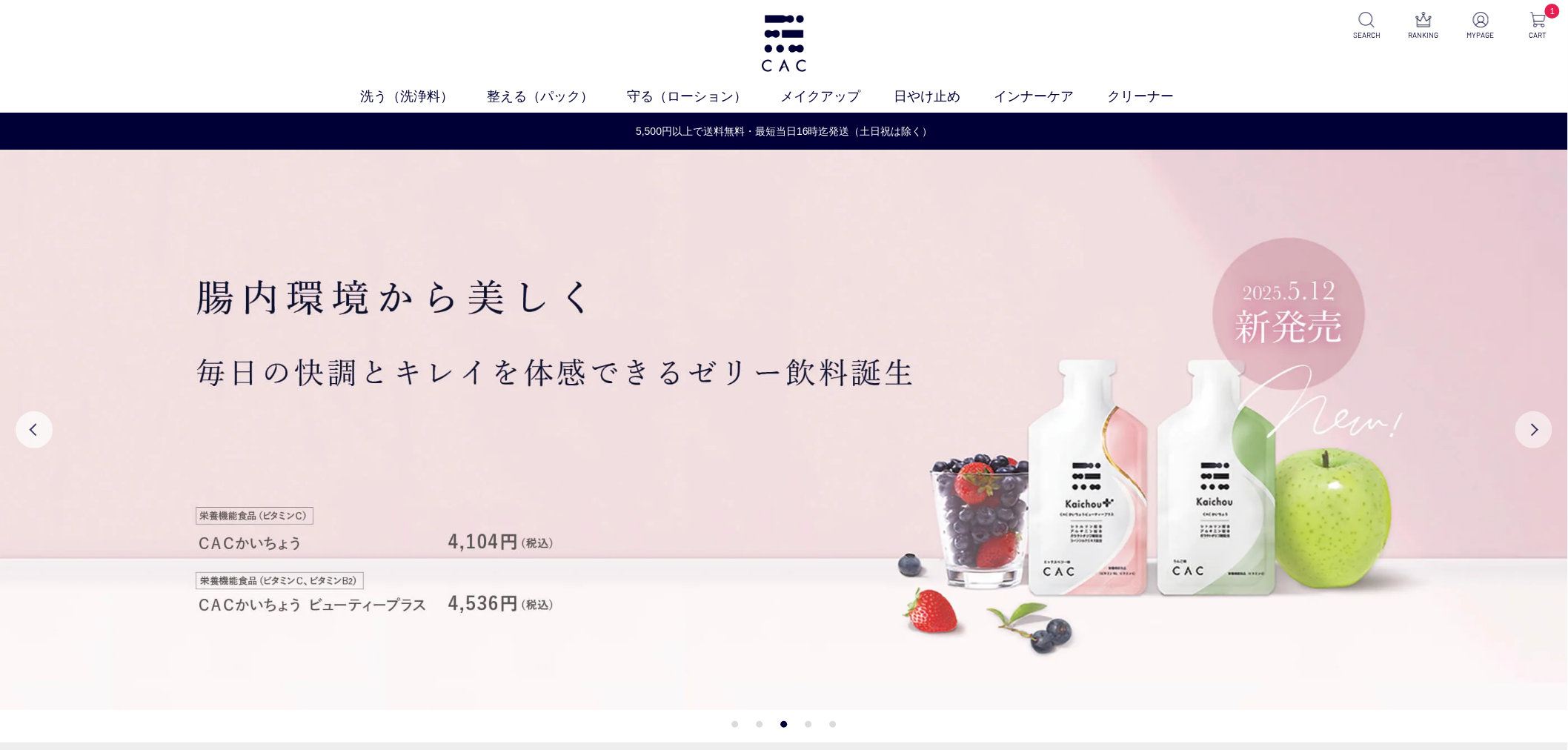
click at [1518, 429] on button "Next" at bounding box center [1534, 430] width 37 height 37
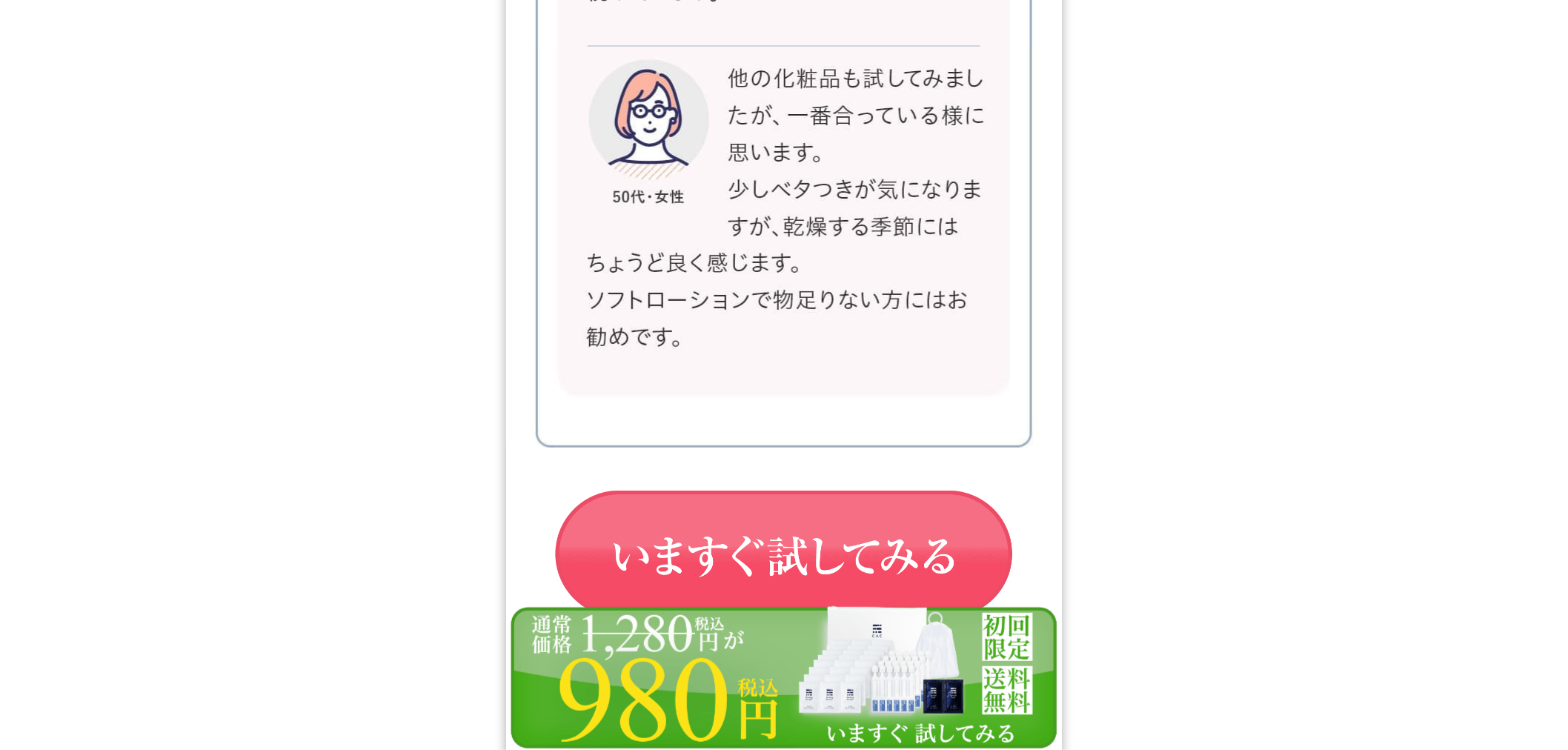
scroll to position [24994, 0]
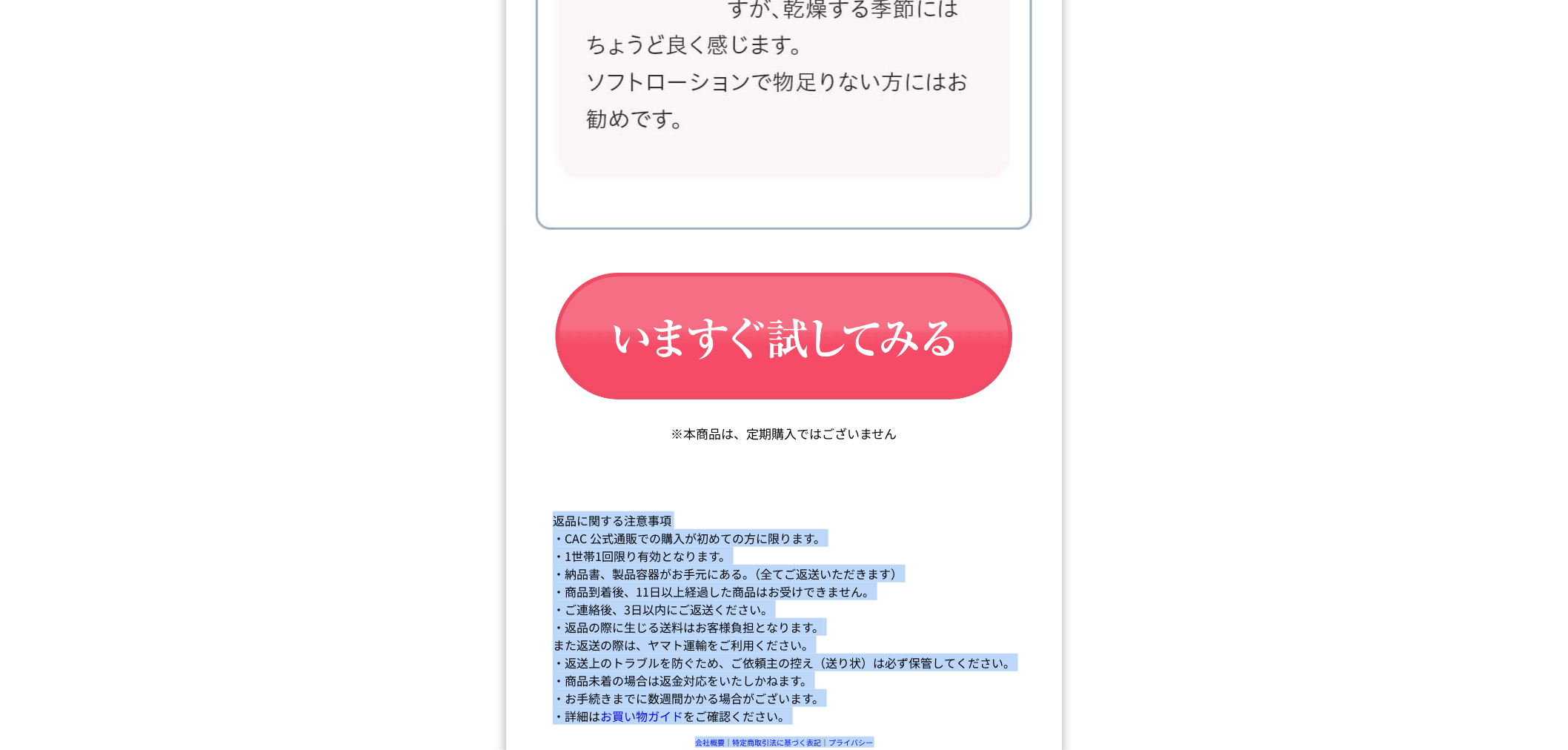
drag, startPoint x: 551, startPoint y: 502, endPoint x: 952, endPoint y: 687, distance: 441.6
click at [972, 564] on dd "・納品書、製品容器がお手元にある。（全てご返送いただきます）" at bounding box center [784, 573] width 462 height 18
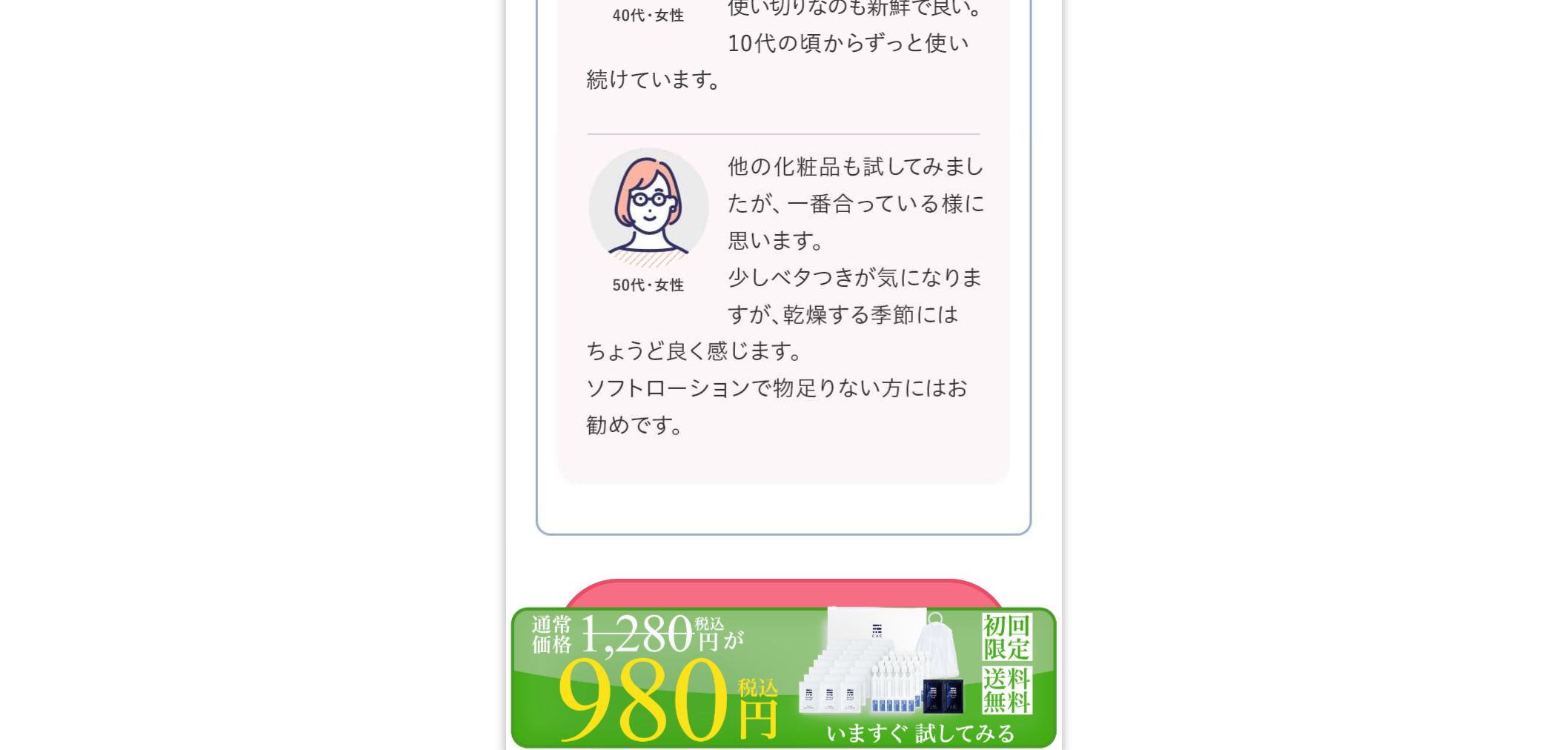
scroll to position [24665, 0]
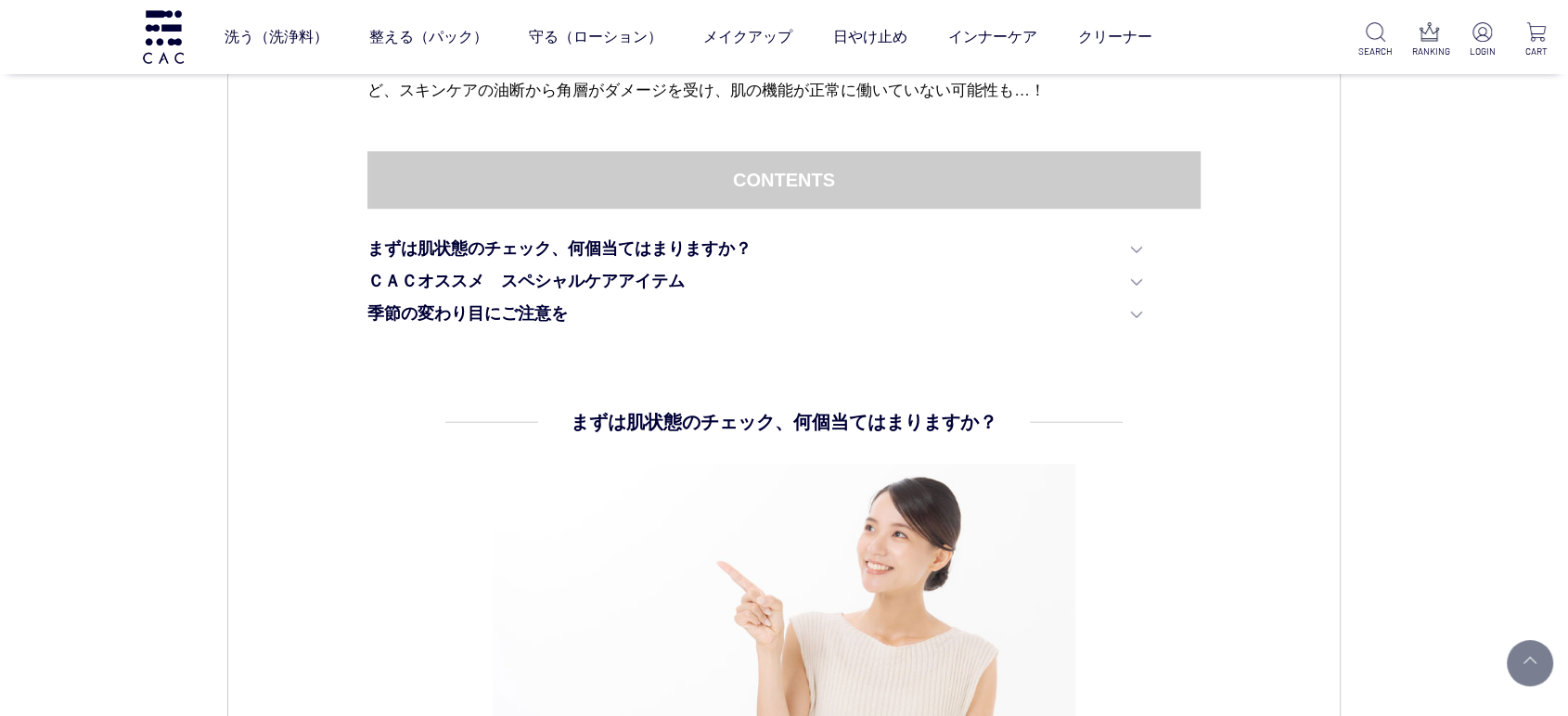
scroll to position [1030, 0]
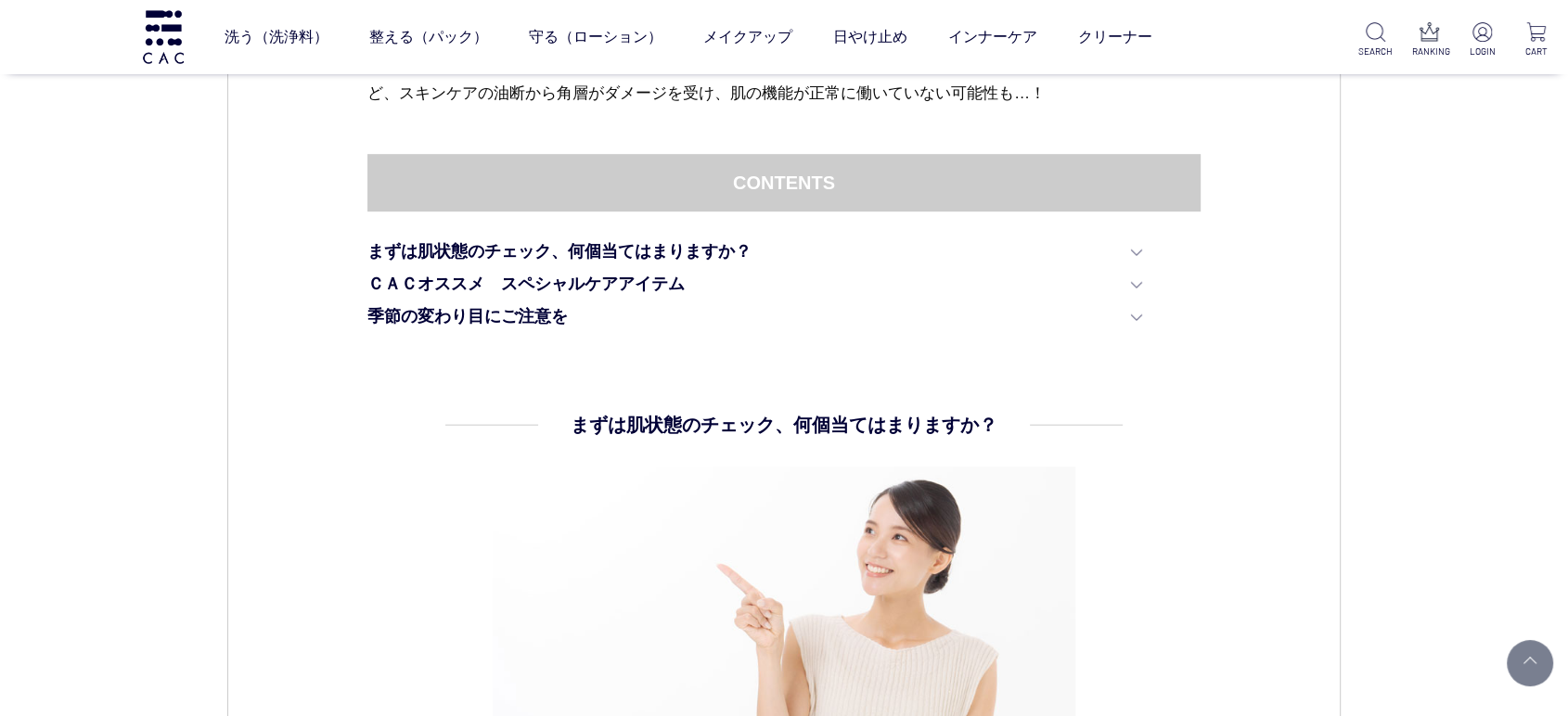
click at [1254, 376] on div "スキンケア [DATE] vol.25 夏のダメージを受けた肌にスペシャルアイテムで集中ケアを 夏は紫外線対策をしっかり行っているつもりでも、汗などで日やけ止…" at bounding box center [784, 684] width 1113 height 3021
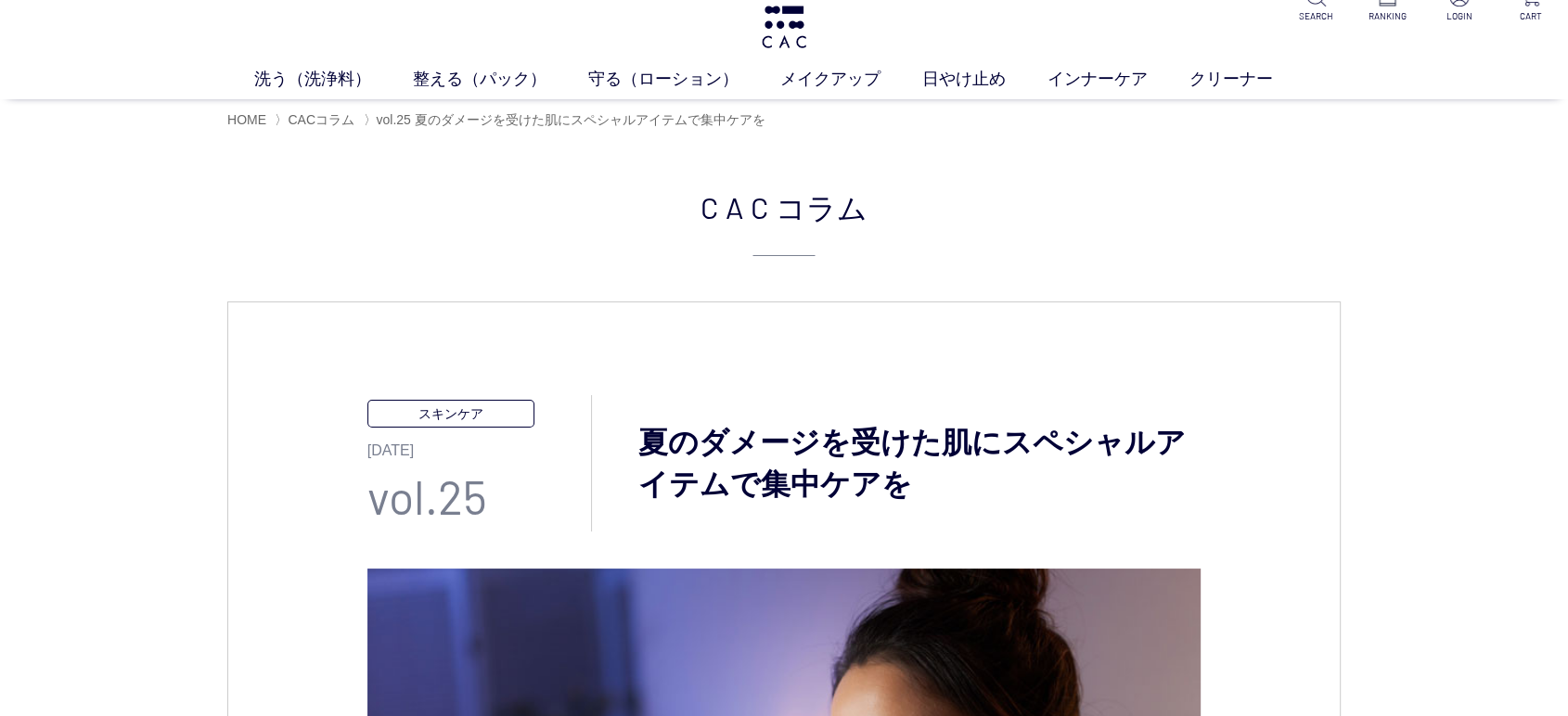
scroll to position [0, 0]
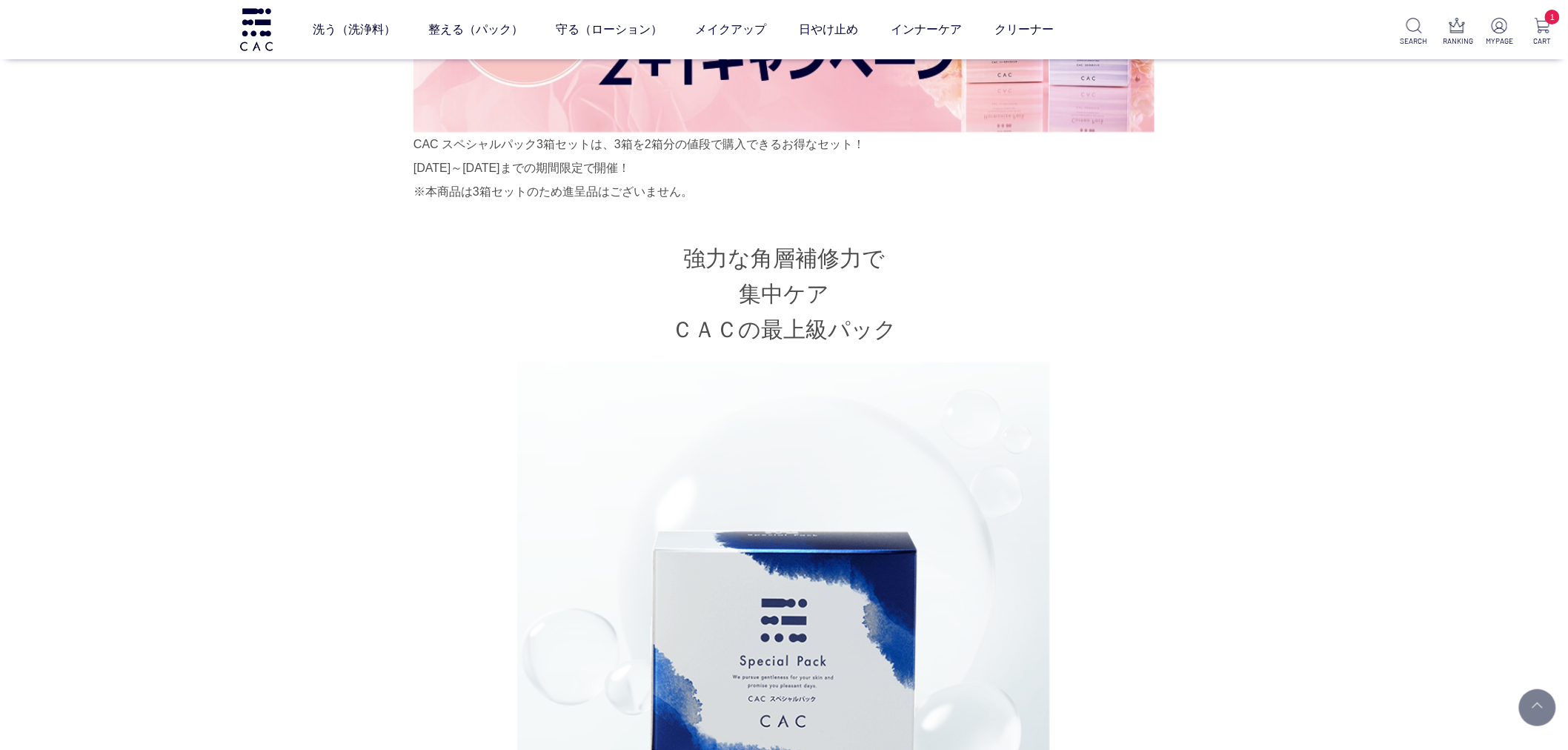
scroll to position [905, 0]
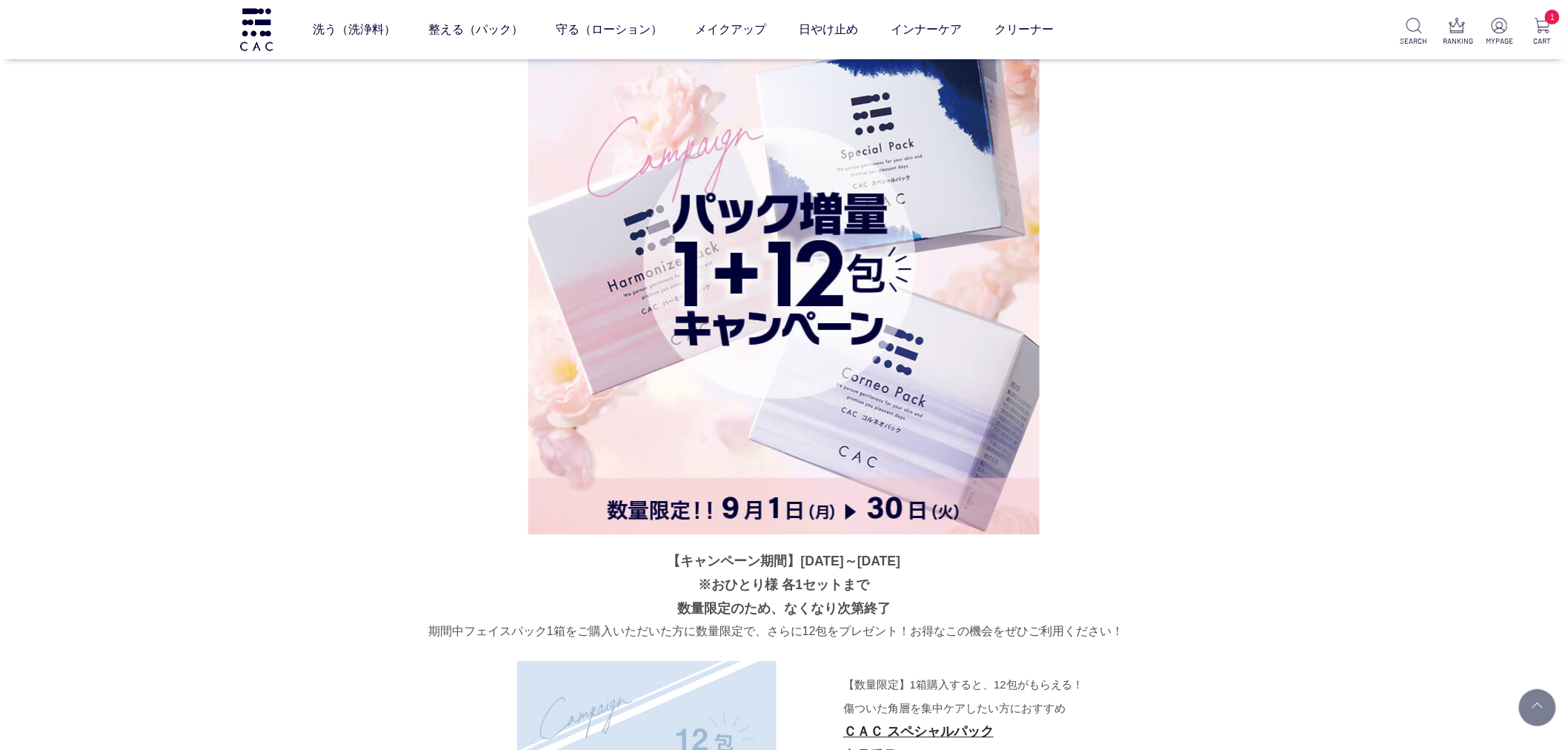
scroll to position [1875, 0]
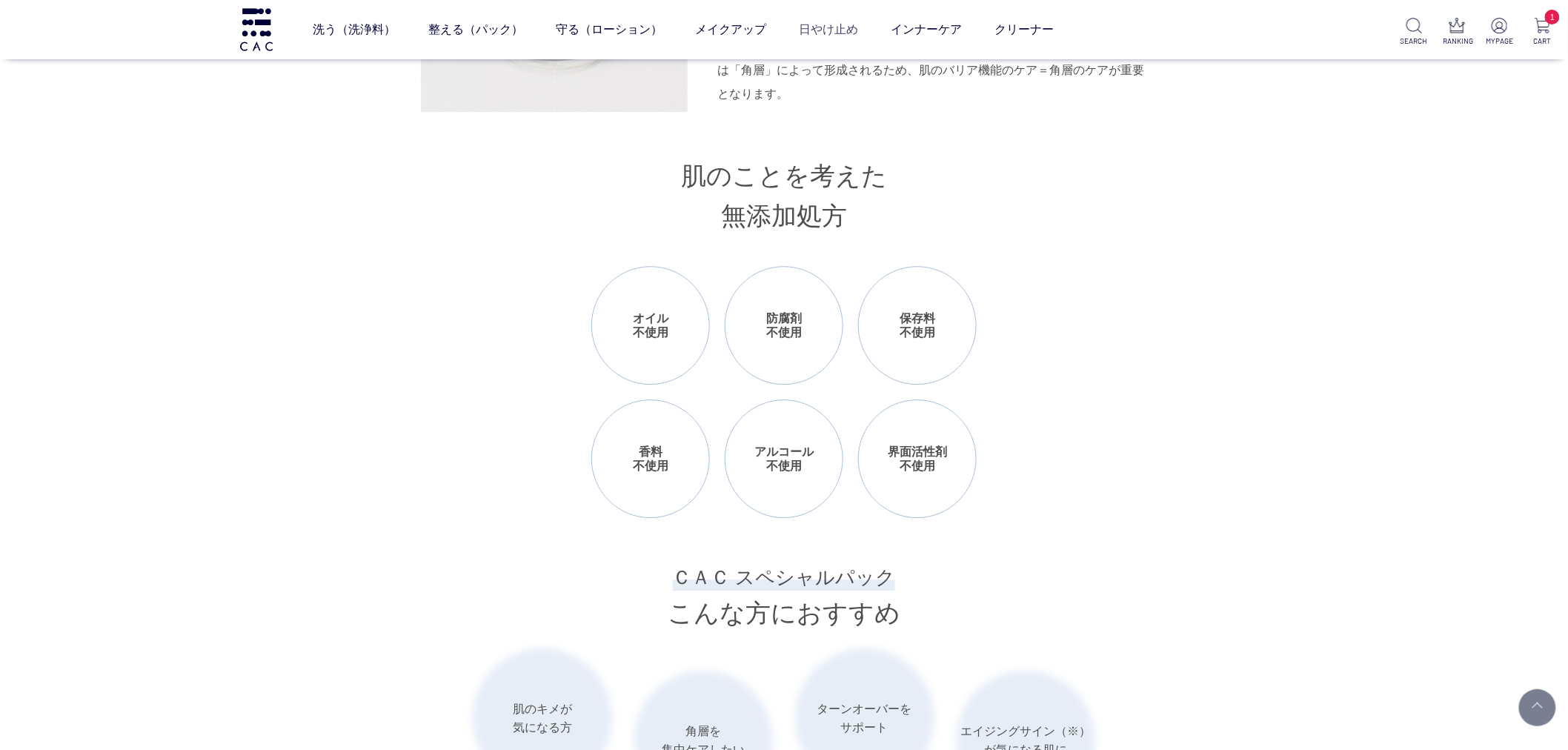
scroll to position [1728, 0]
